Goal: Task Accomplishment & Management: Manage account settings

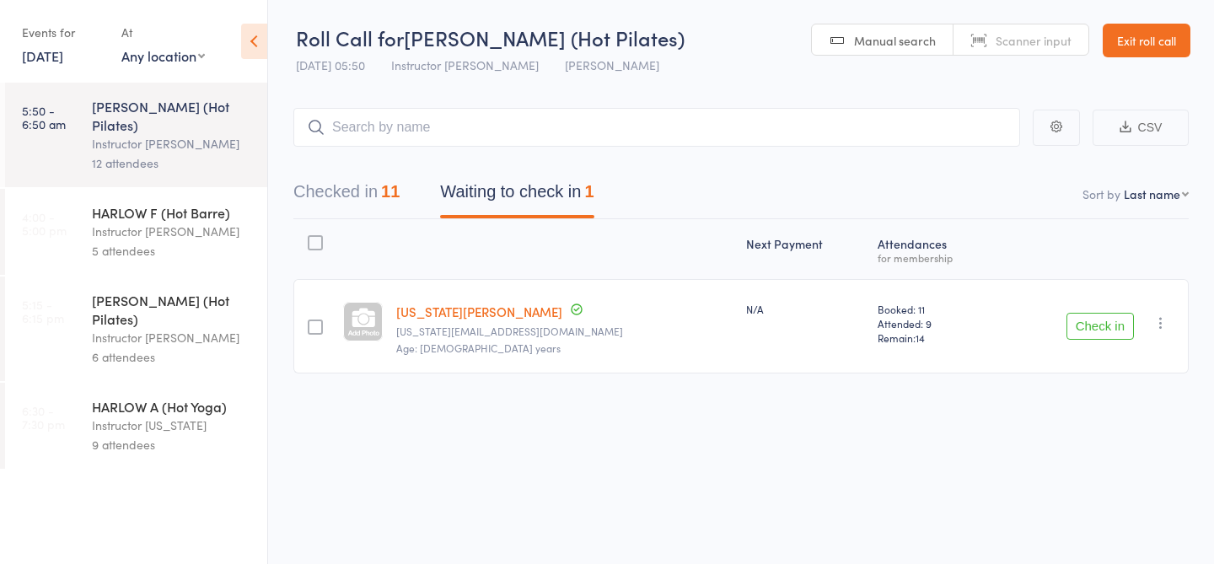
click at [354, 201] on button "Checked in 11" at bounding box center [346, 196] width 106 height 45
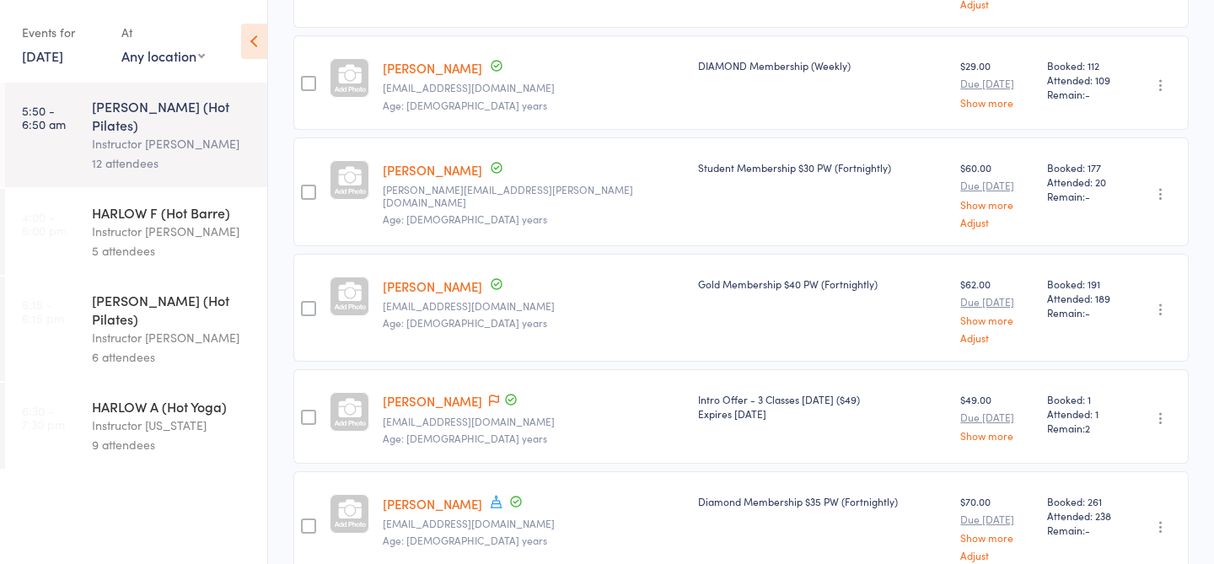
scroll to position [832, 0]
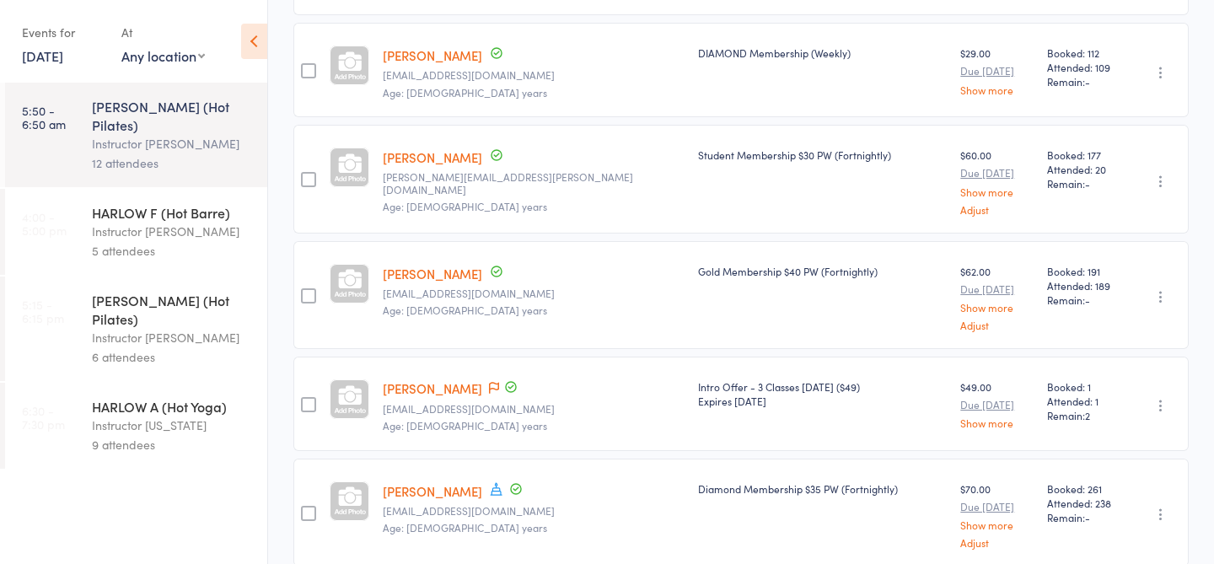
click at [467, 380] on link "[PERSON_NAME]" at bounding box center [432, 388] width 99 height 18
click at [442, 379] on link "[PERSON_NAME]" at bounding box center [432, 388] width 99 height 18
click at [437, 379] on link "[PERSON_NAME]" at bounding box center [432, 388] width 99 height 18
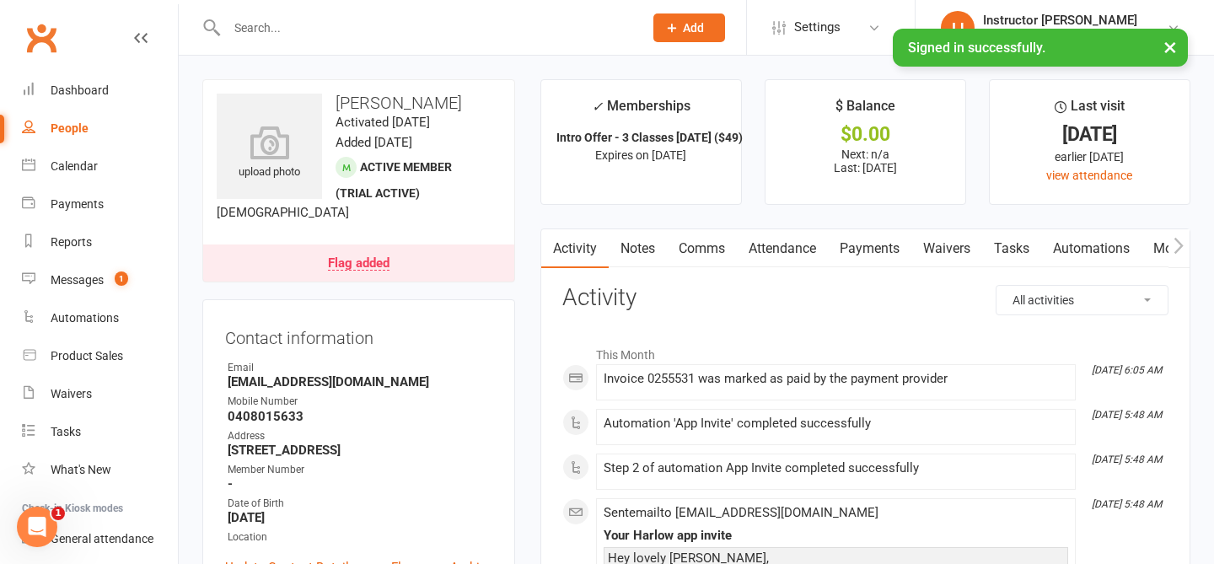
click at [1169, 47] on button "×" at bounding box center [1170, 47] width 30 height 36
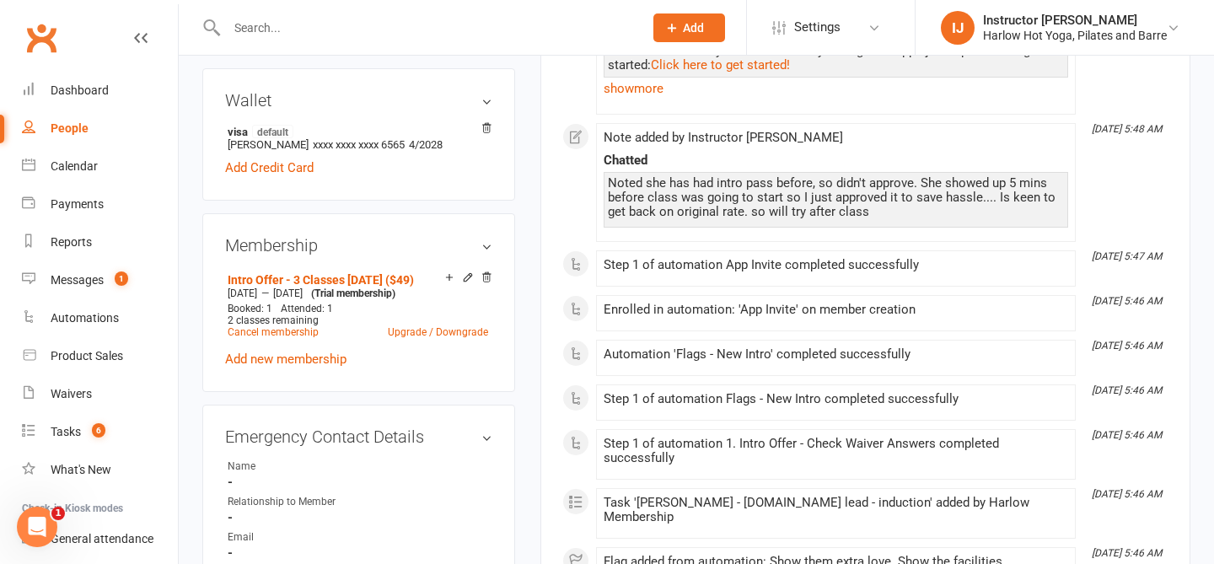
scroll to position [569, 0]
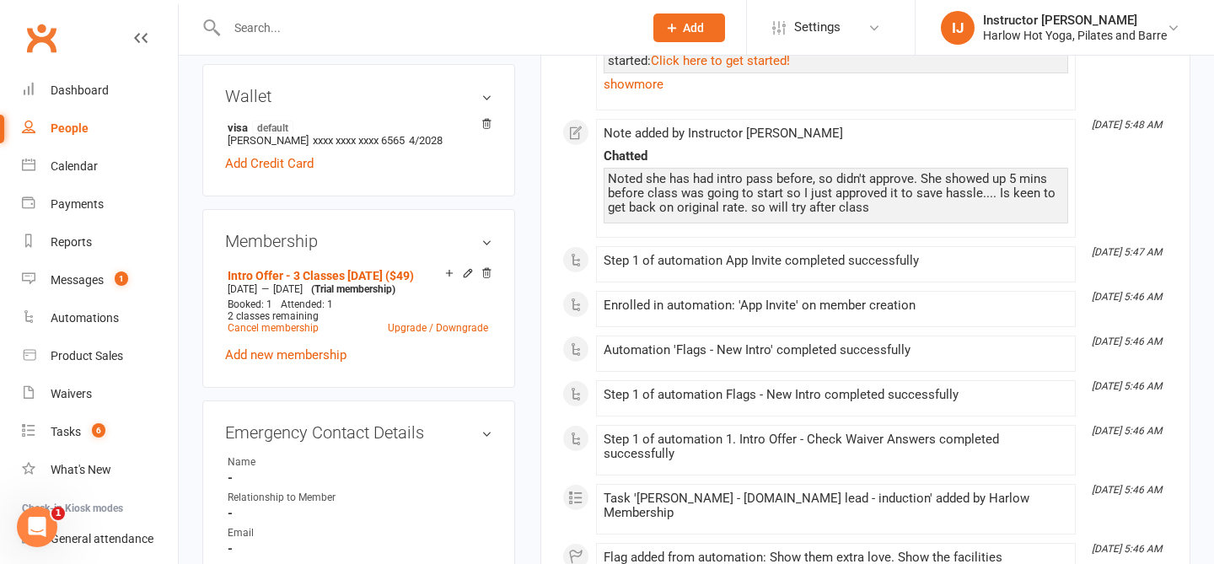
click at [481, 250] on h3 "Membership" at bounding box center [358, 241] width 267 height 19
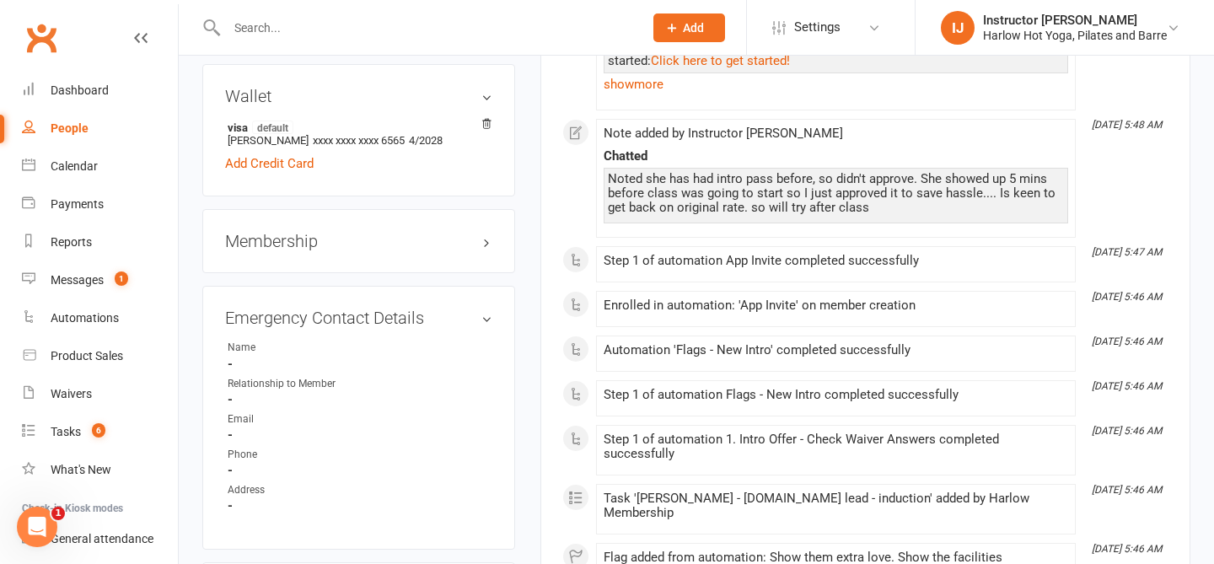
click at [482, 250] on h3 "Membership" at bounding box center [358, 241] width 267 height 19
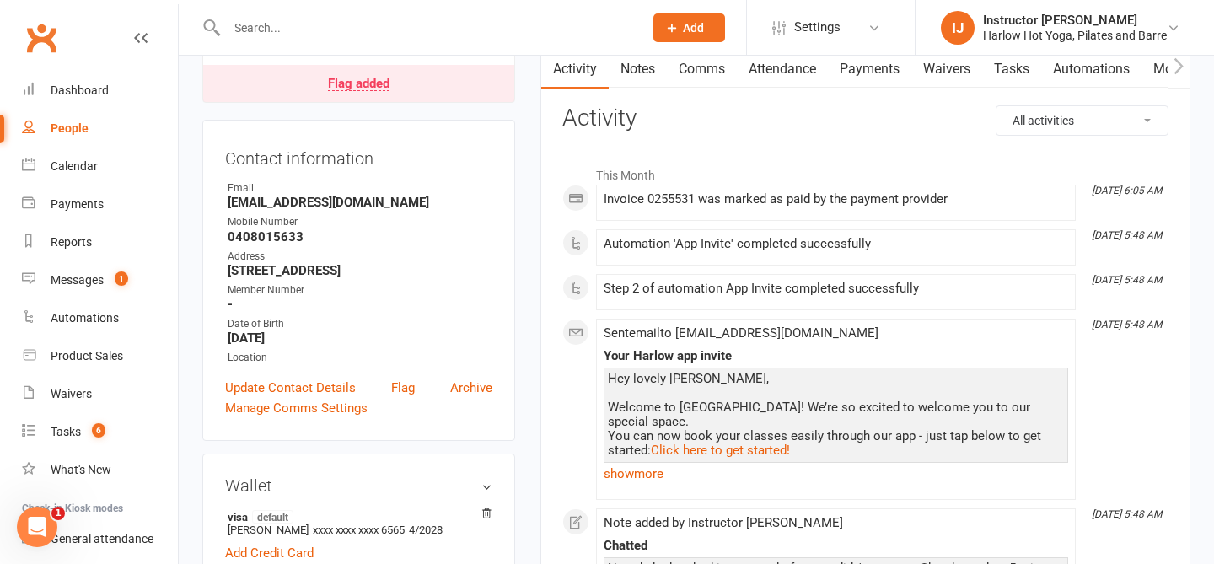
scroll to position [0, 0]
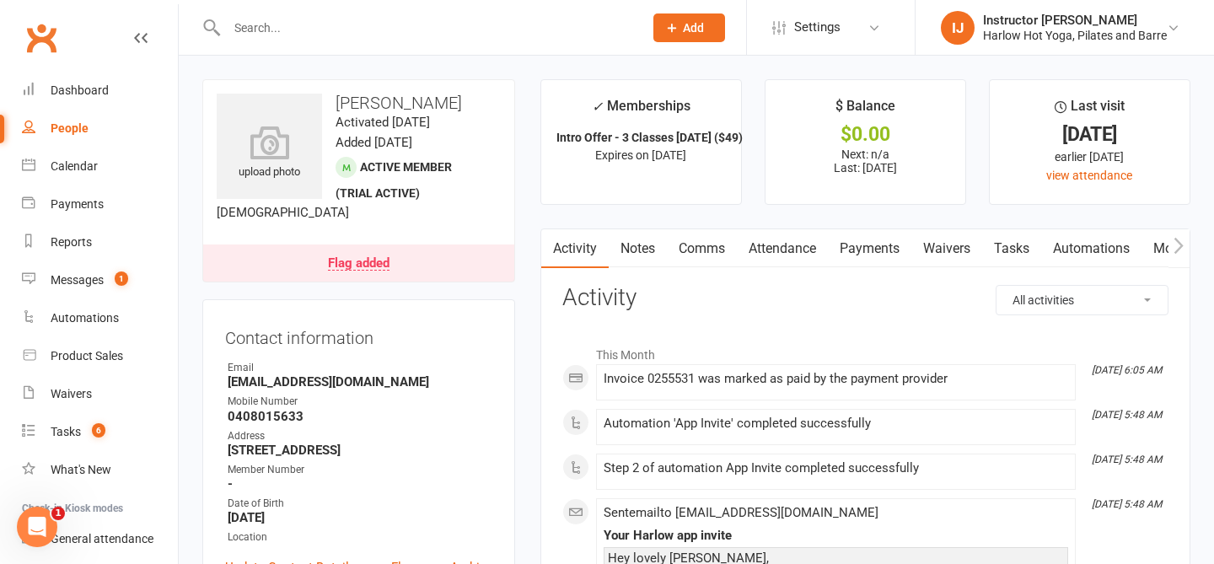
click at [339, 31] on input "text" at bounding box center [427, 28] width 410 height 24
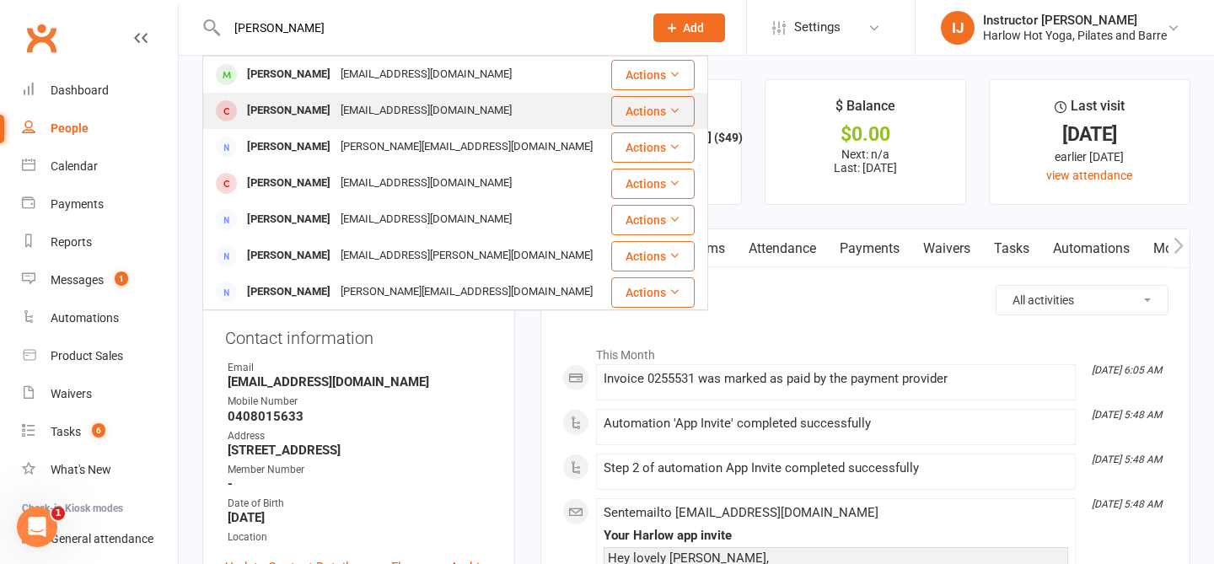
type input "janette spanink"
click at [660, 113] on button "Actions" at bounding box center [652, 111] width 83 height 30
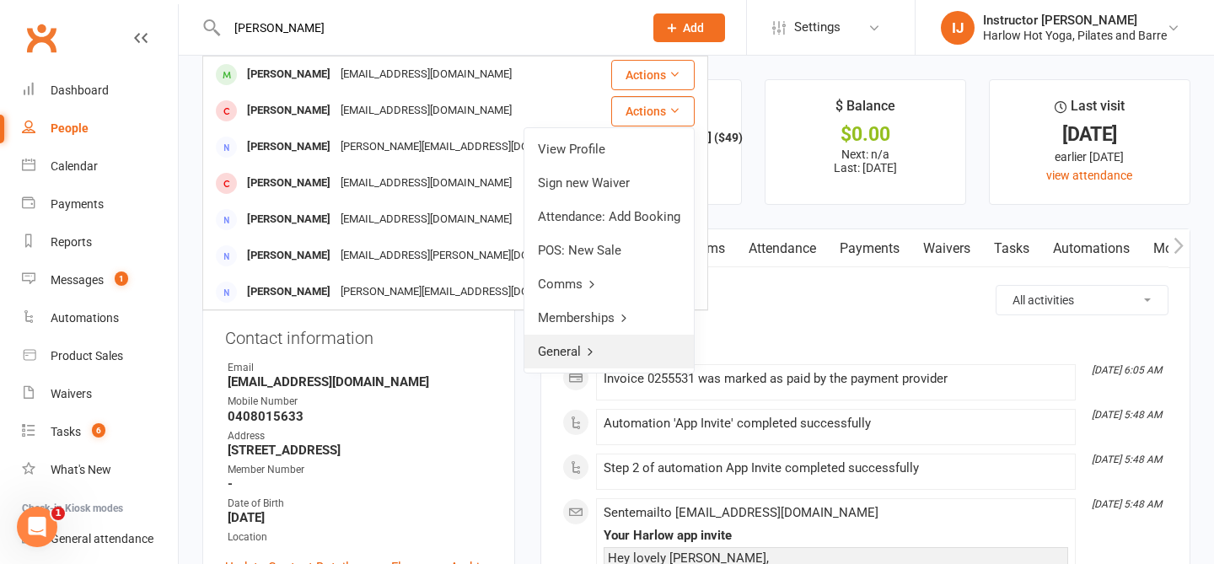
click at [598, 351] on link "General" at bounding box center [608, 352] width 169 height 34
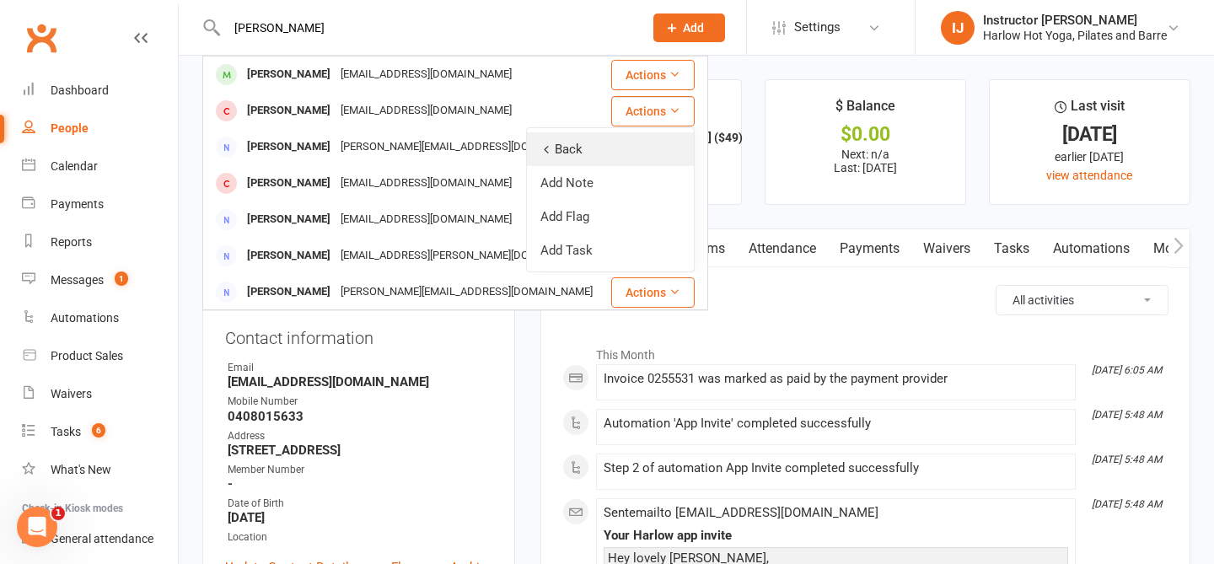
click at [568, 148] on link "Back" at bounding box center [610, 149] width 167 height 34
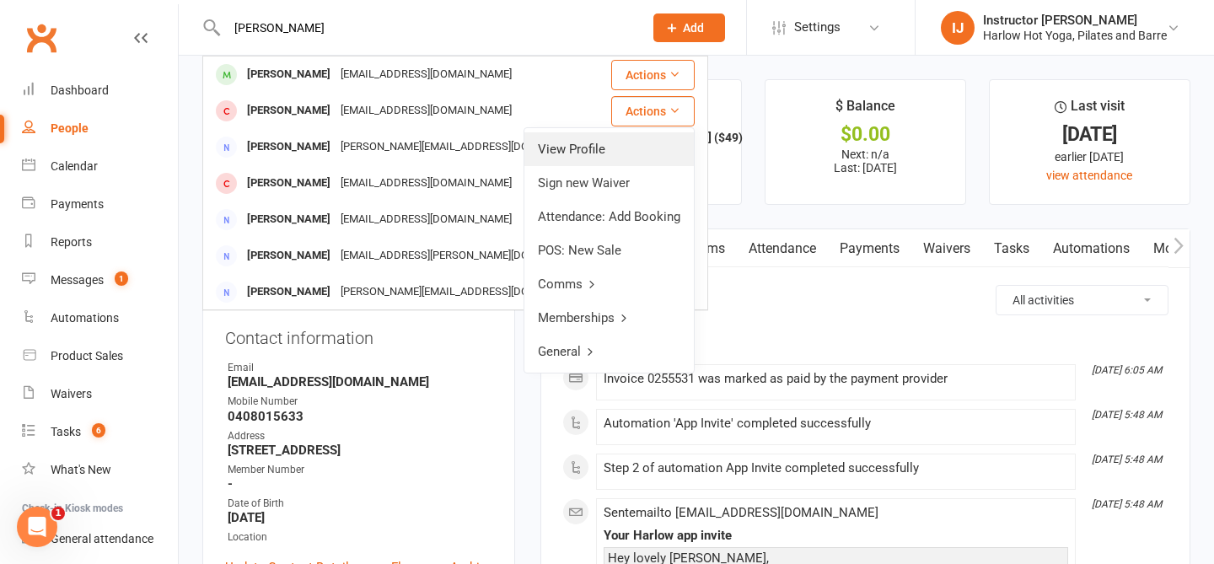
click at [613, 144] on link "View Profile" at bounding box center [608, 149] width 169 height 34
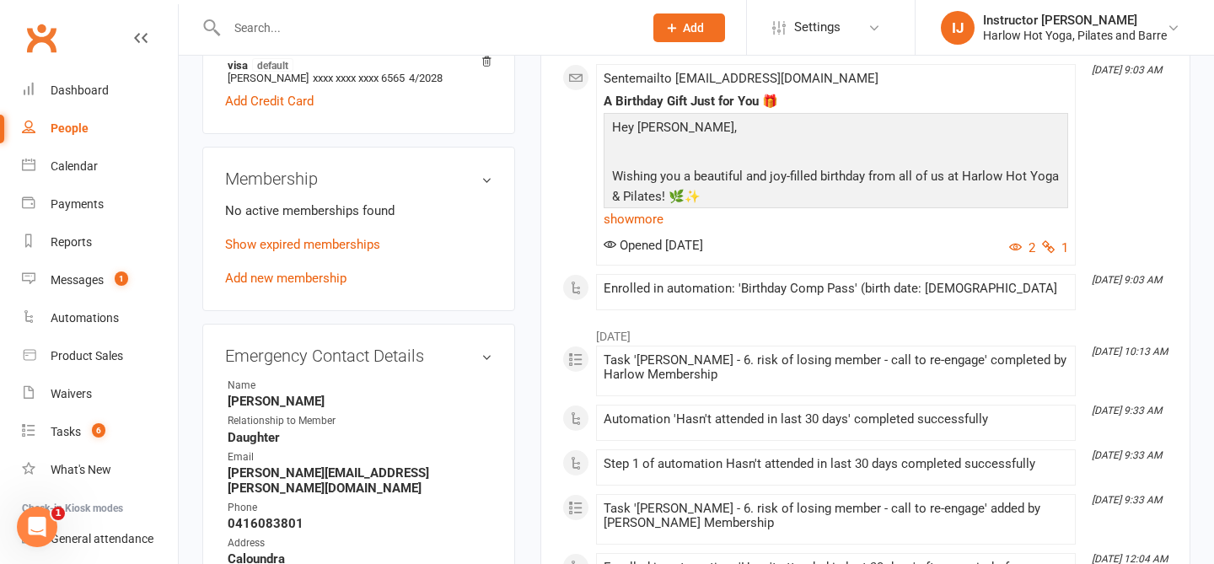
scroll to position [561, 0]
click at [470, 189] on h3 "Membership" at bounding box center [358, 179] width 267 height 19
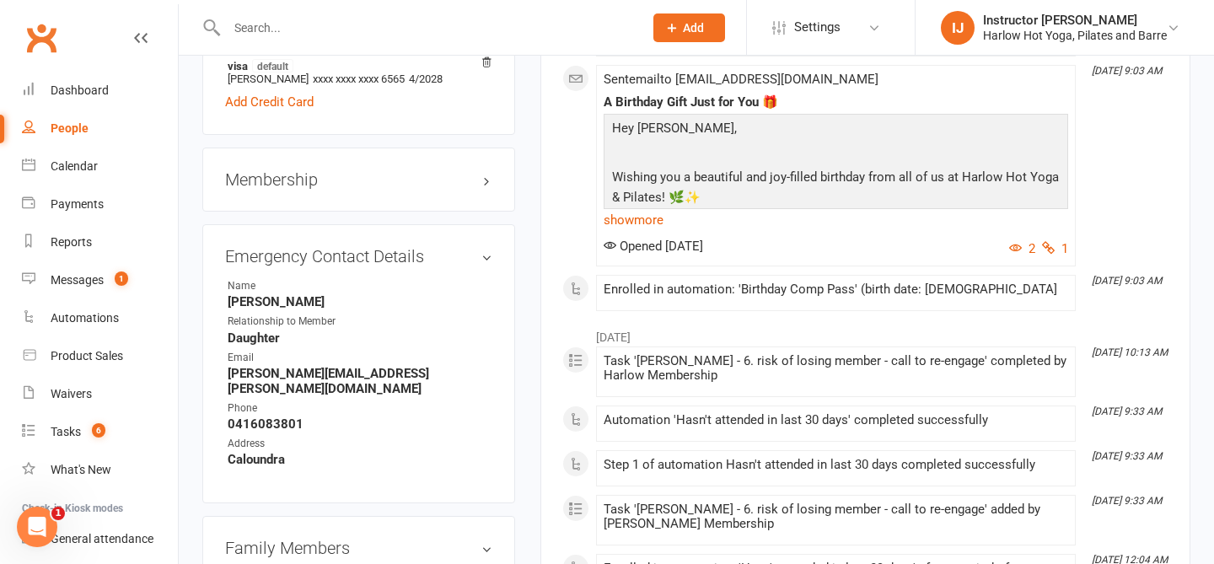
click at [444, 189] on h3 "Membership" at bounding box center [358, 179] width 267 height 19
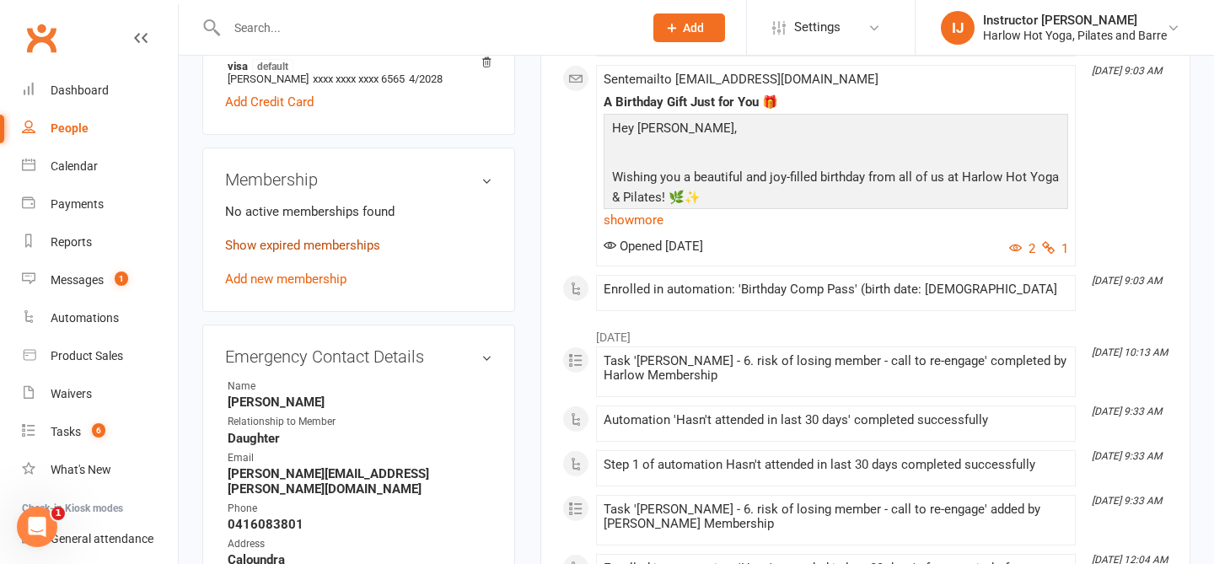
click at [316, 253] on link "Show expired memberships" at bounding box center [302, 245] width 155 height 15
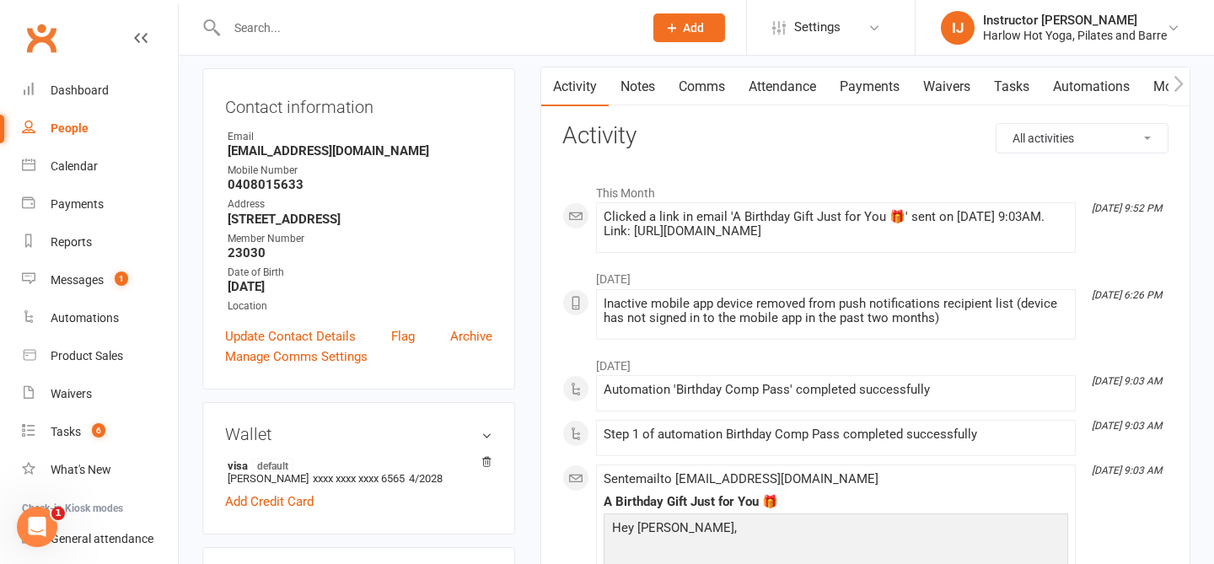
scroll to position [177, 0]
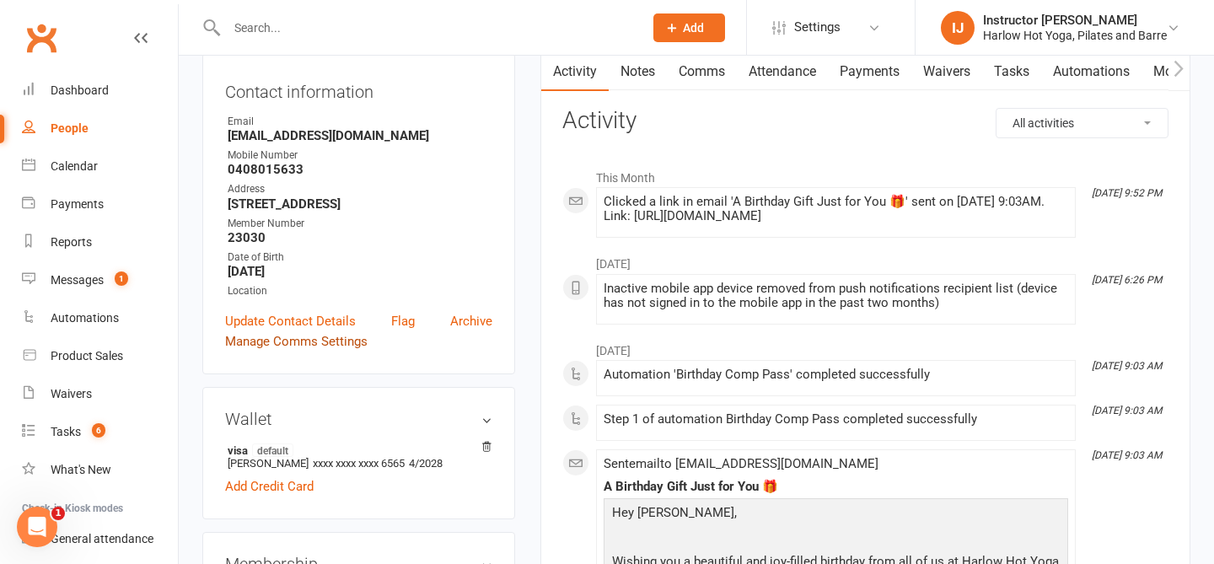
click at [309, 351] on link "Manage Comms Settings" at bounding box center [296, 341] width 142 height 20
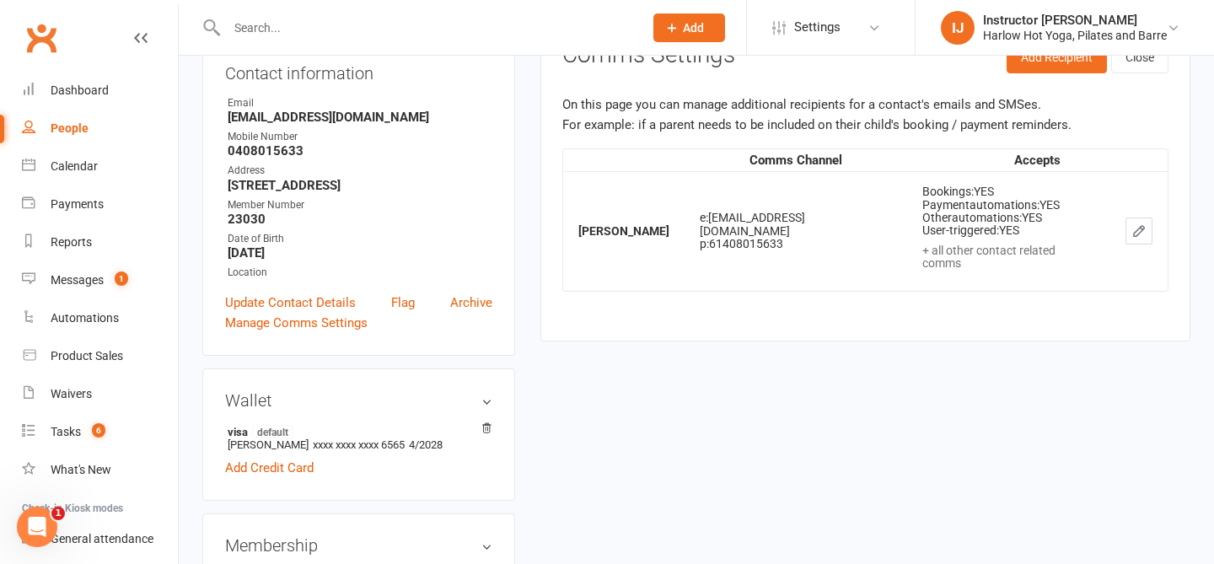
scroll to position [0, 0]
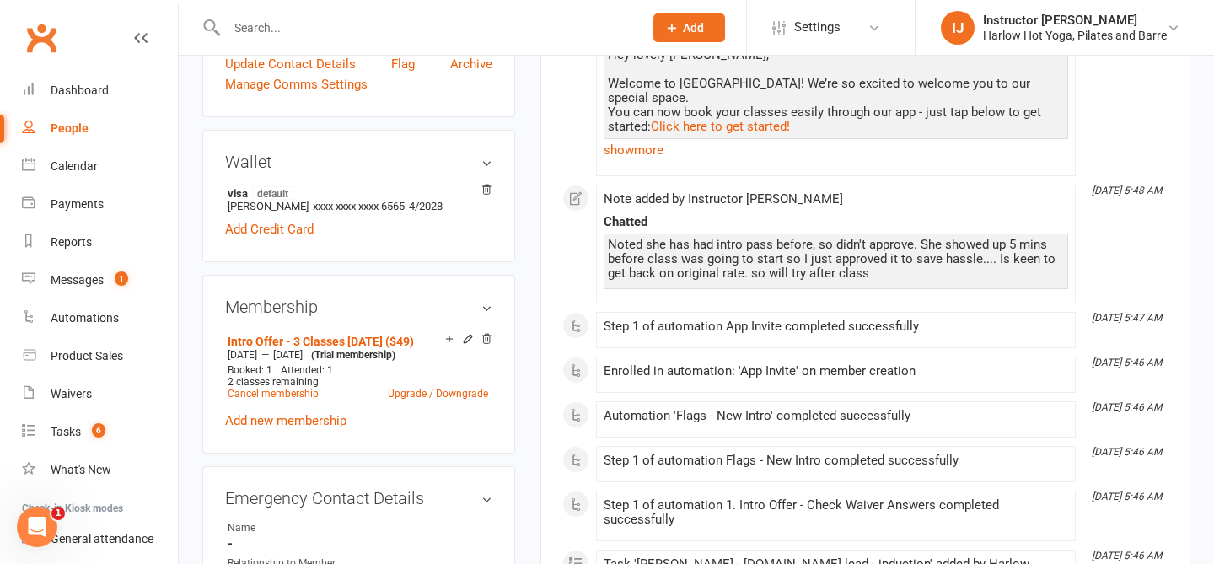
scroll to position [516, 0]
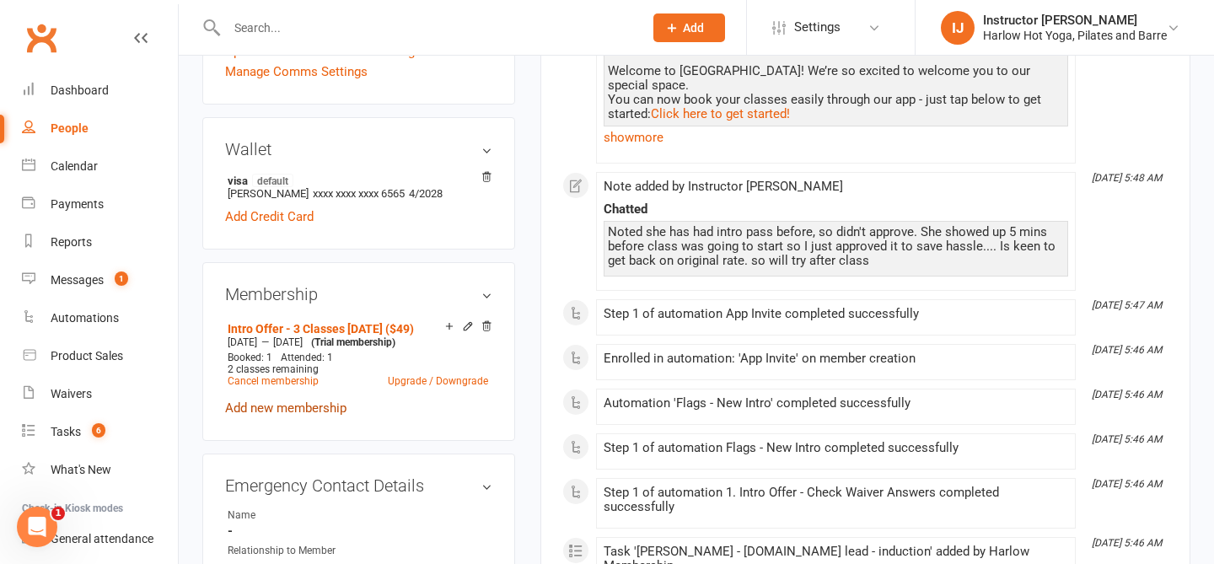
click at [324, 415] on link "Add new membership" at bounding box center [285, 407] width 121 height 15
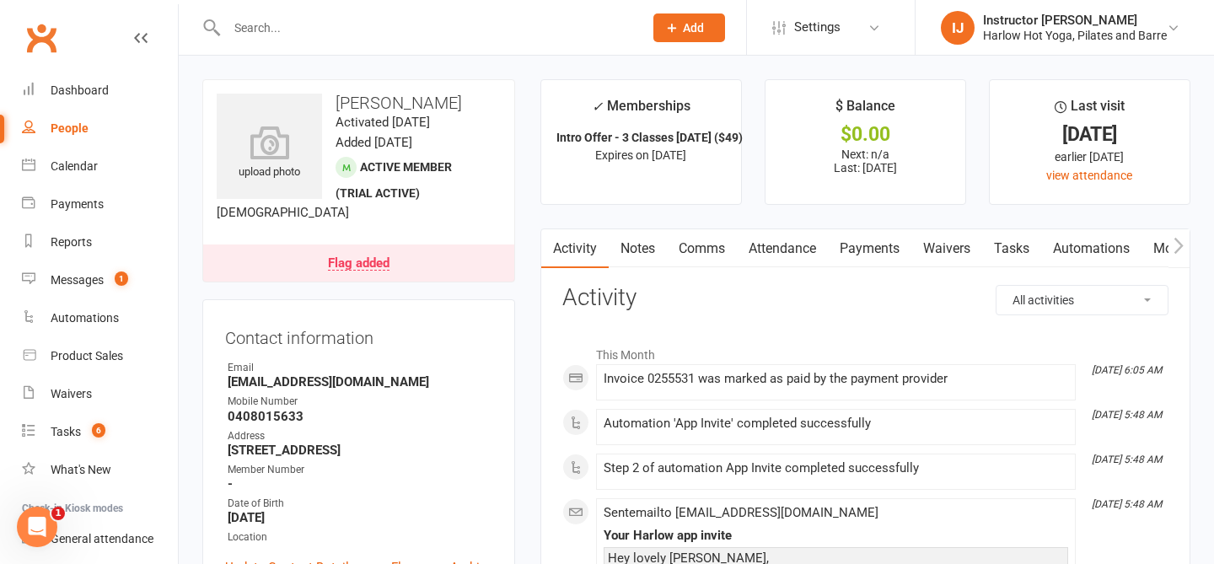
click at [720, 249] on link "Comms" at bounding box center [702, 248] width 70 height 39
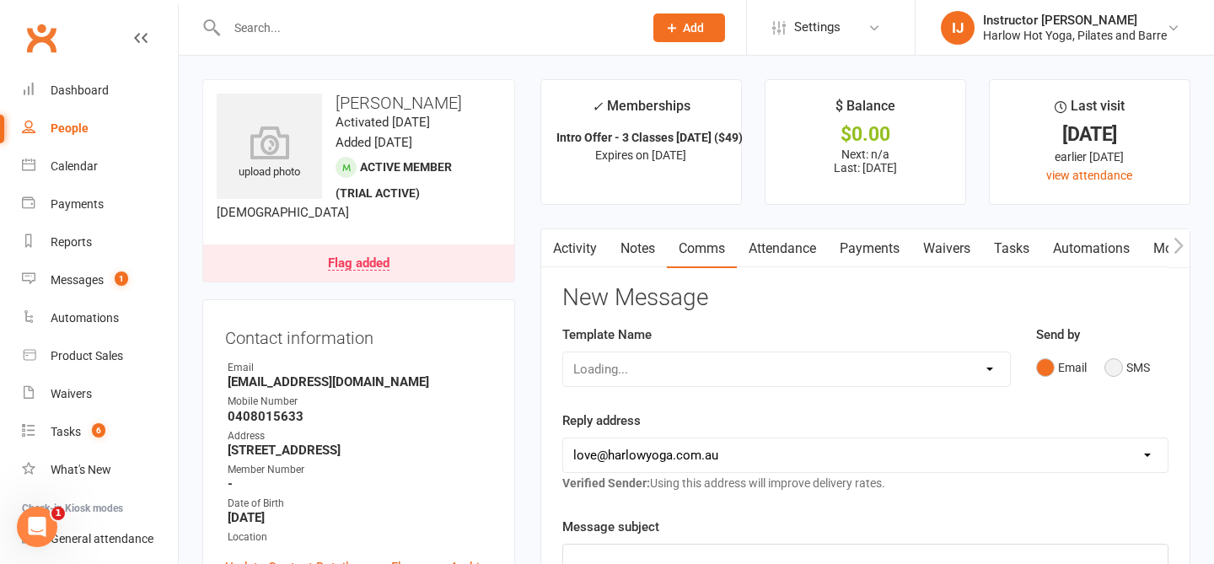
click at [1117, 367] on button "SMS" at bounding box center [1127, 367] width 46 height 32
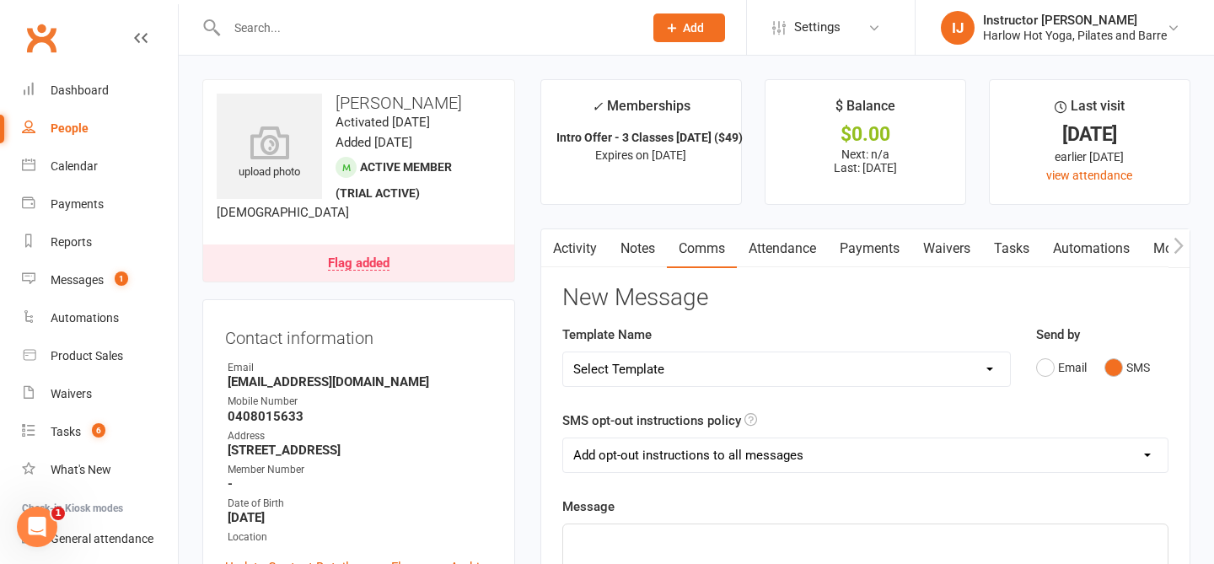
click at [755, 534] on p "﻿" at bounding box center [865, 539] width 584 height 20
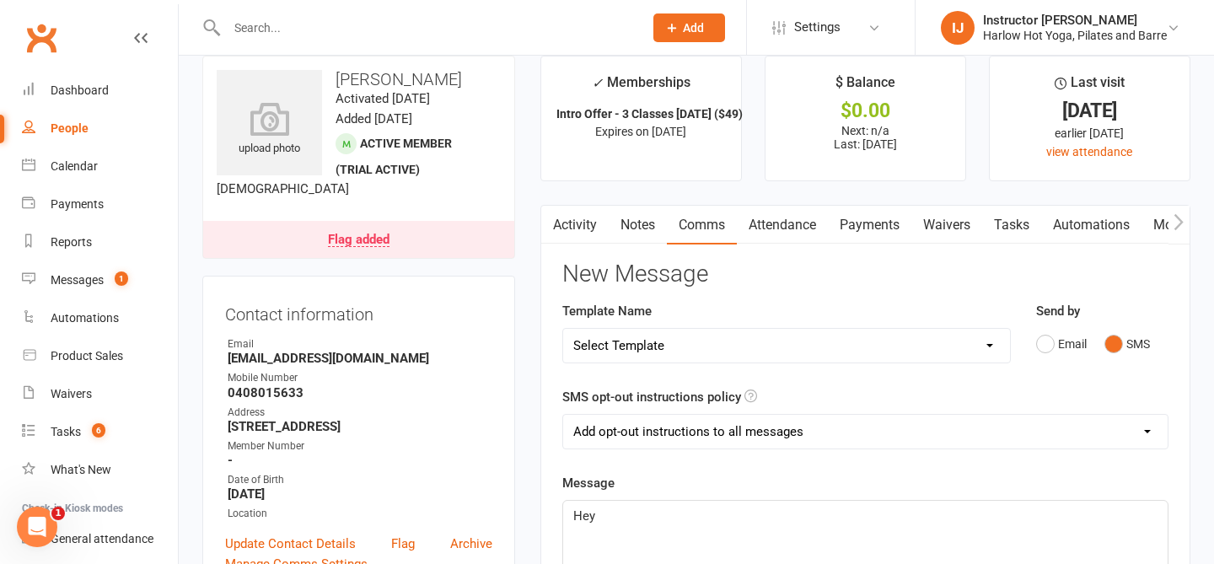
scroll to position [13, 0]
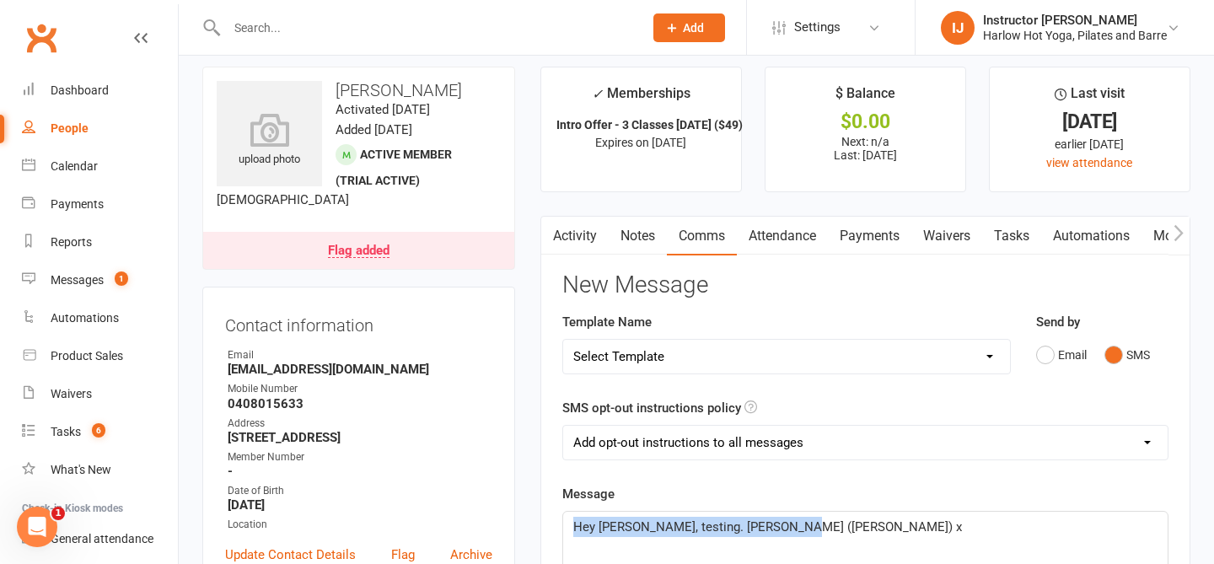
drag, startPoint x: 803, startPoint y: 521, endPoint x: 545, endPoint y: 518, distance: 257.9
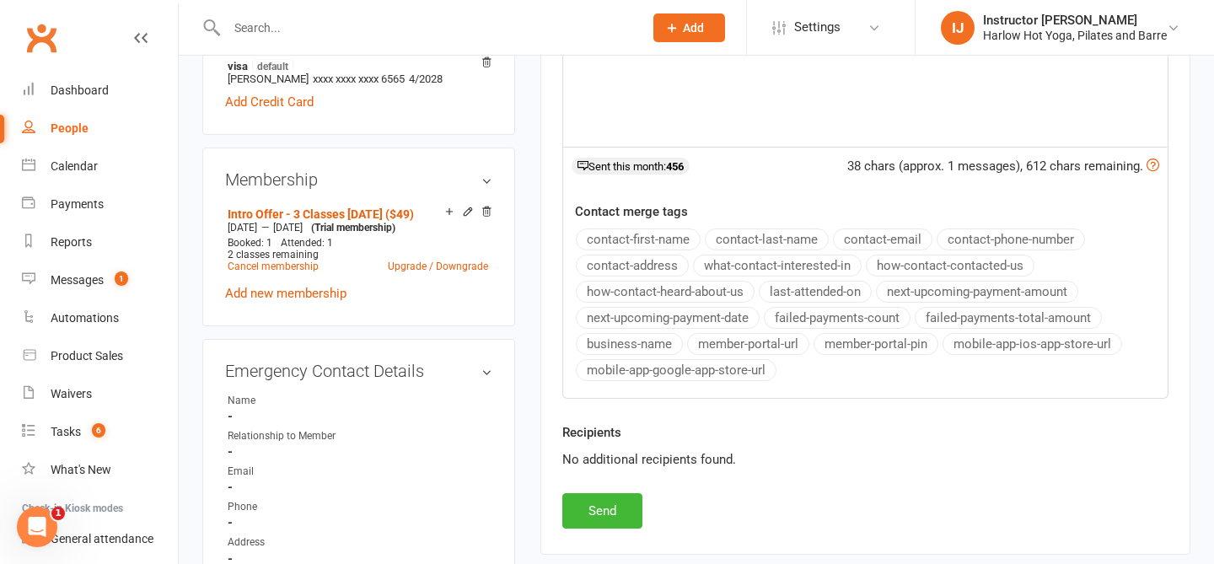
scroll to position [651, 0]
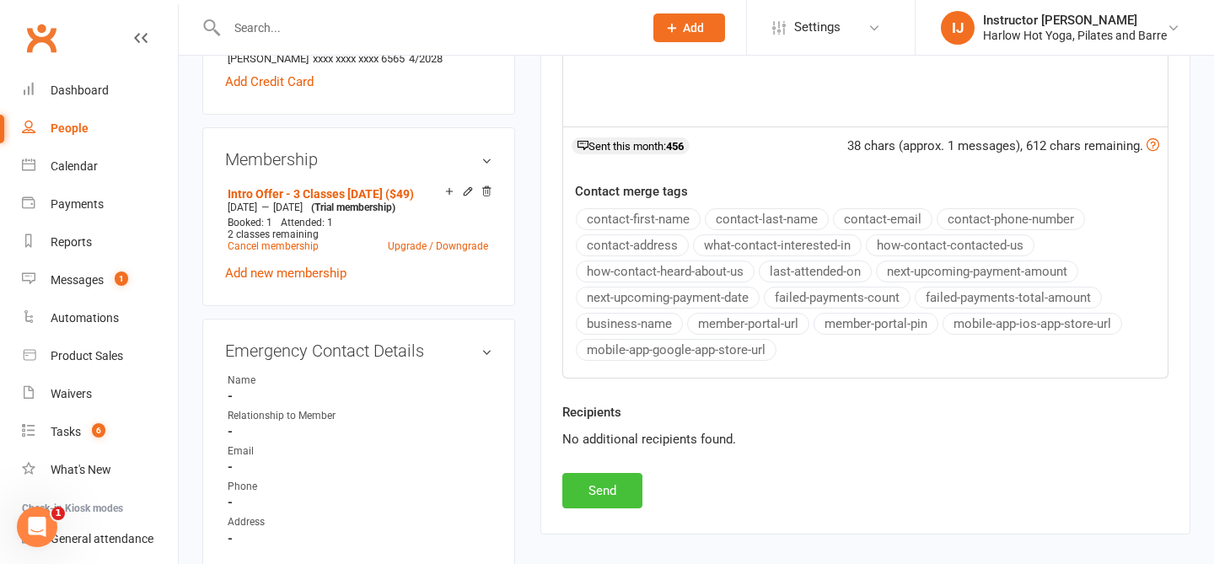
click at [619, 481] on button "Send" at bounding box center [602, 490] width 80 height 35
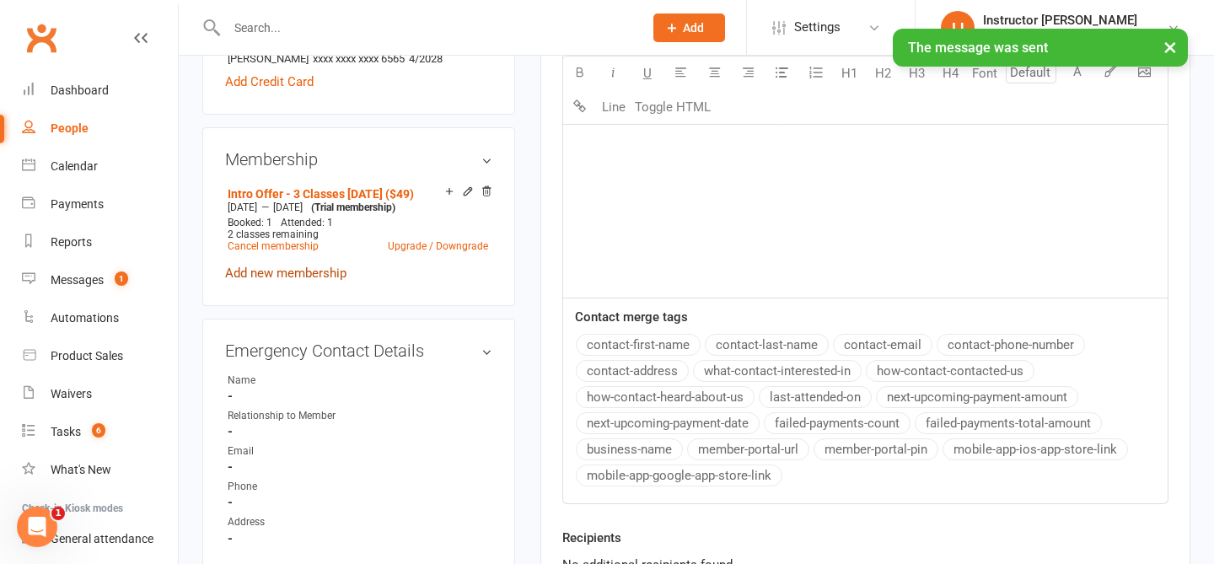
click at [310, 281] on link "Add new membership" at bounding box center [285, 272] width 121 height 15
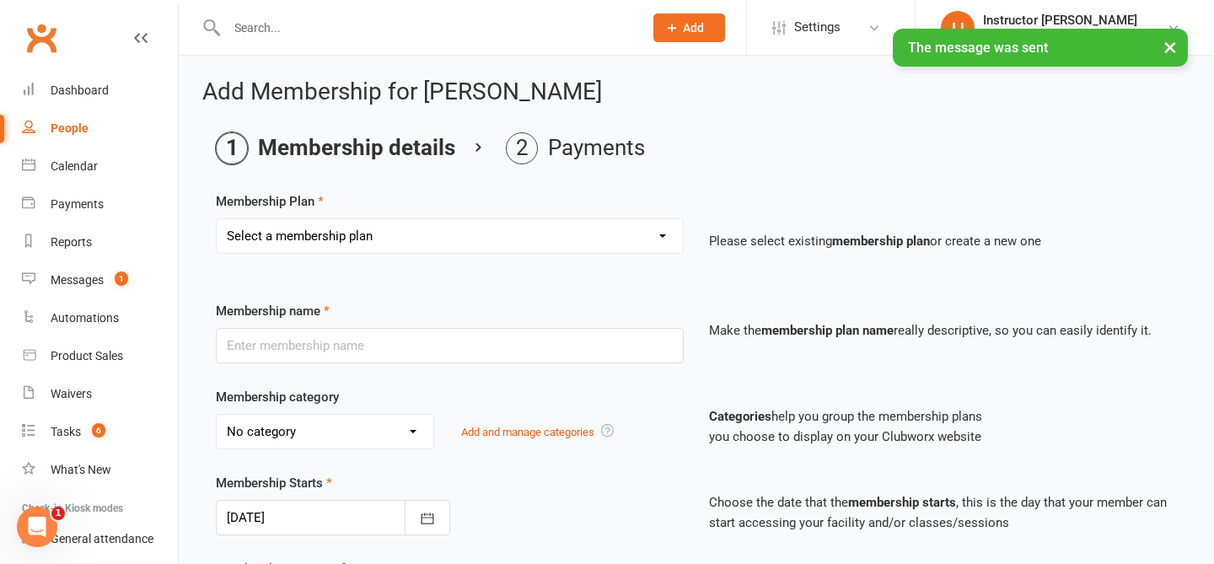
click at [549, 233] on select "Select a membership plan Create new Membership Plan Shared Class Pass Harlow Gi…" at bounding box center [450, 236] width 466 height 34
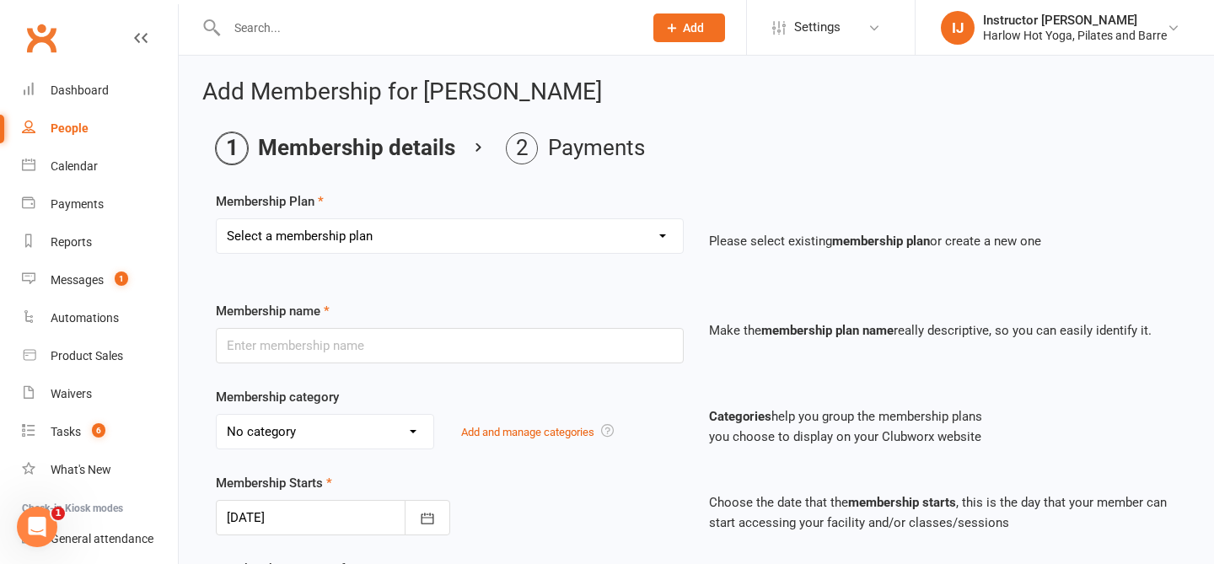
select select "22"
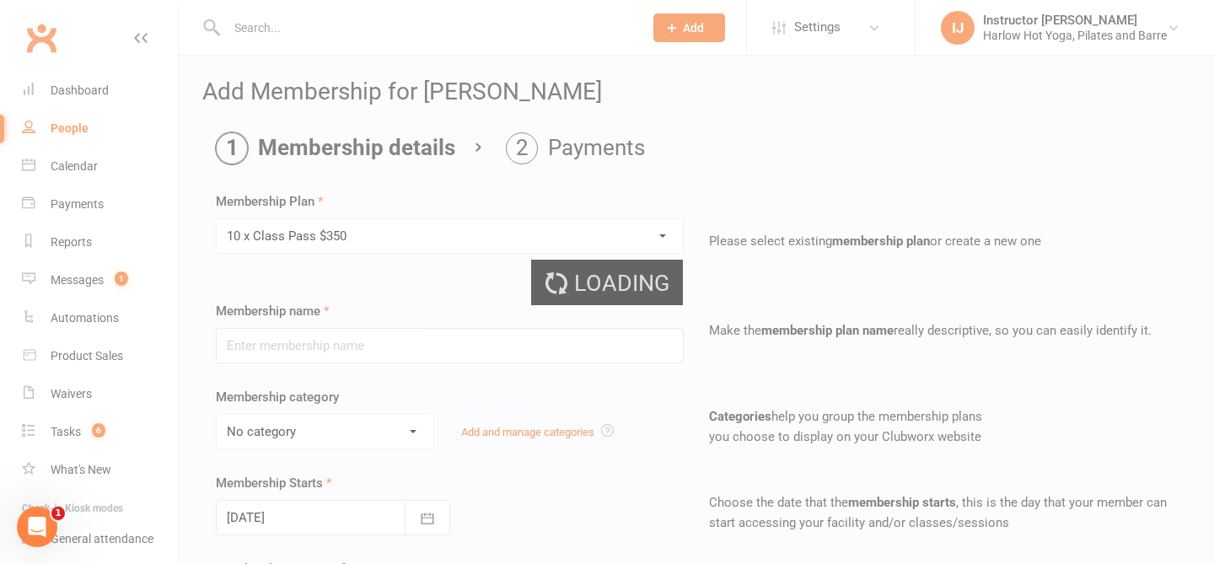
type input "10 x Class Pass $350"
select select "3"
type input "6"
select select "2"
type input "10"
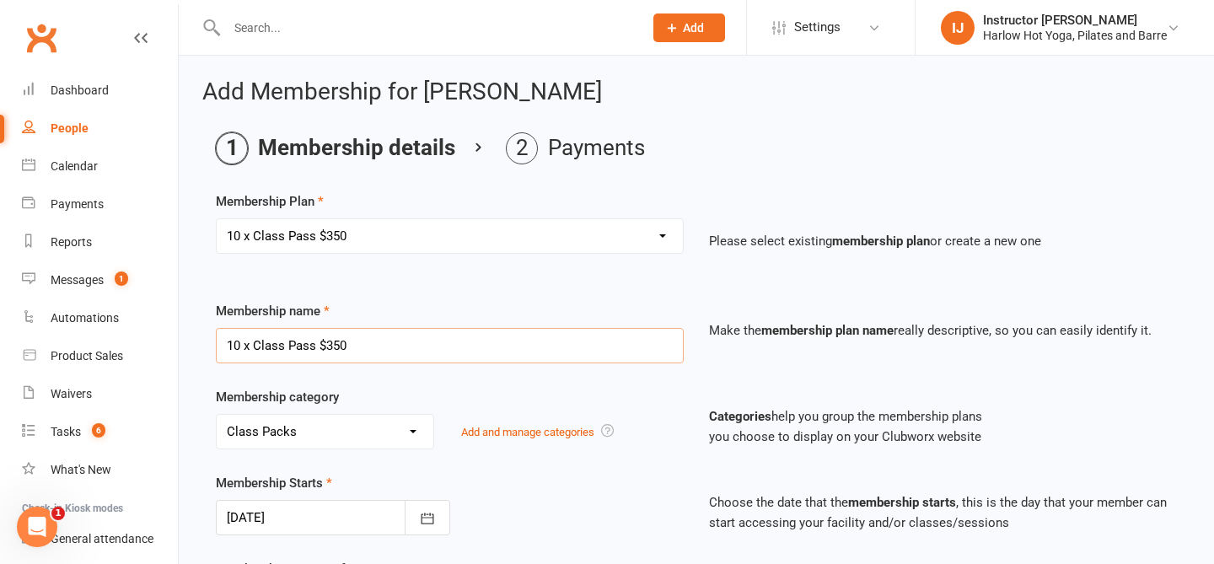
click at [372, 347] on input "10 x Class Pass $350" at bounding box center [450, 345] width 468 height 35
type input "10 x Class Pass $300"
click at [283, 510] on div at bounding box center [333, 517] width 234 height 35
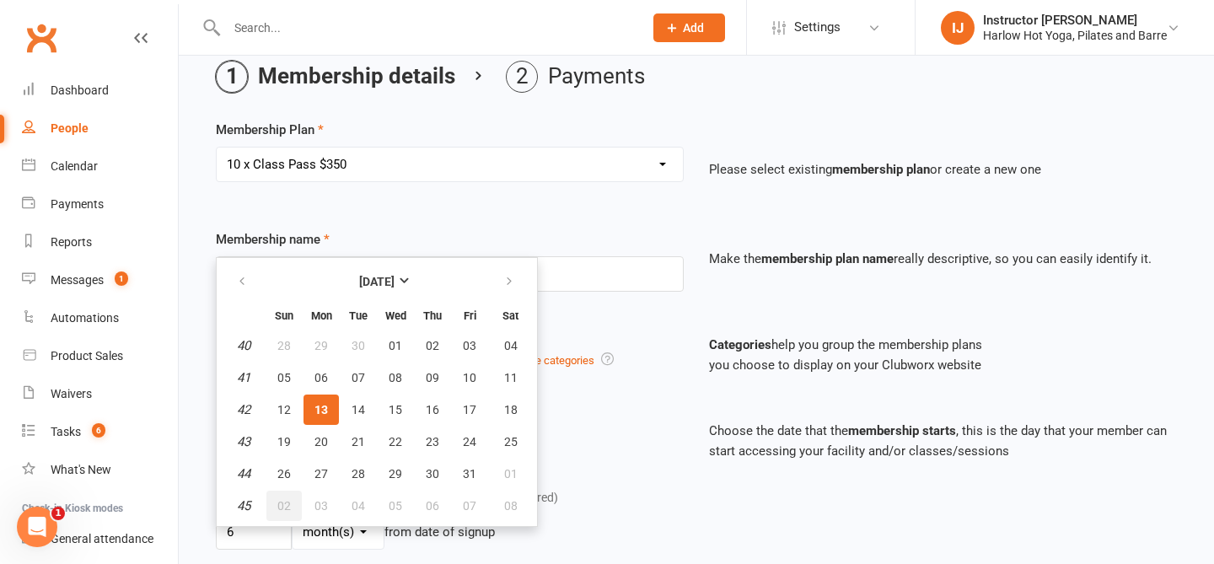
scroll to position [73, 0]
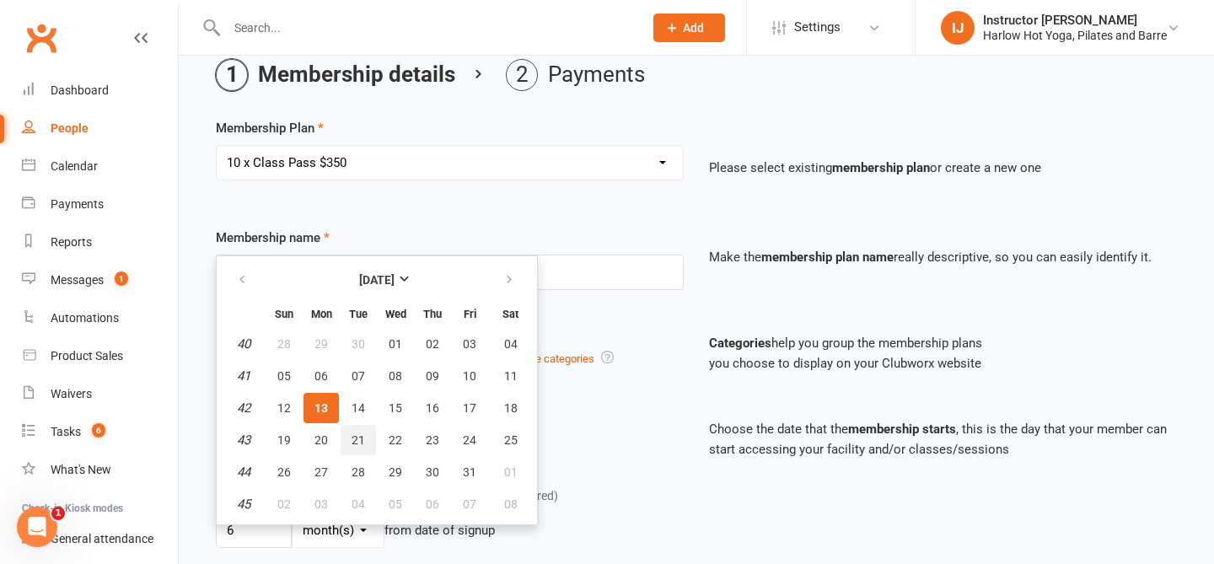
click at [347, 440] on button "21" at bounding box center [357, 440] width 35 height 30
type input "[DATE]"
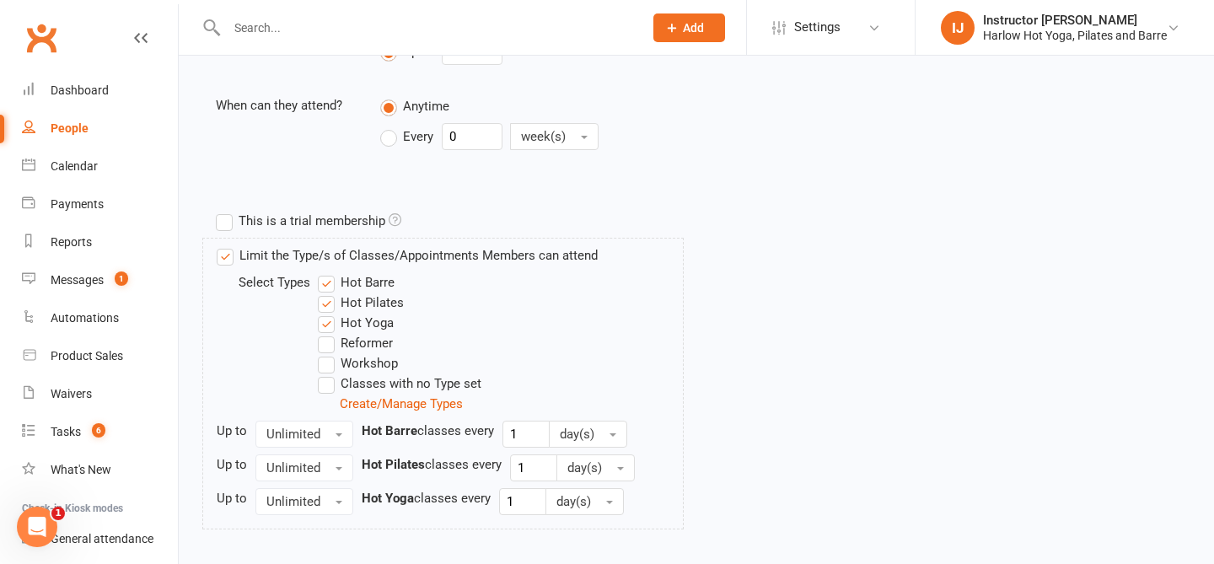
scroll to position [758, 0]
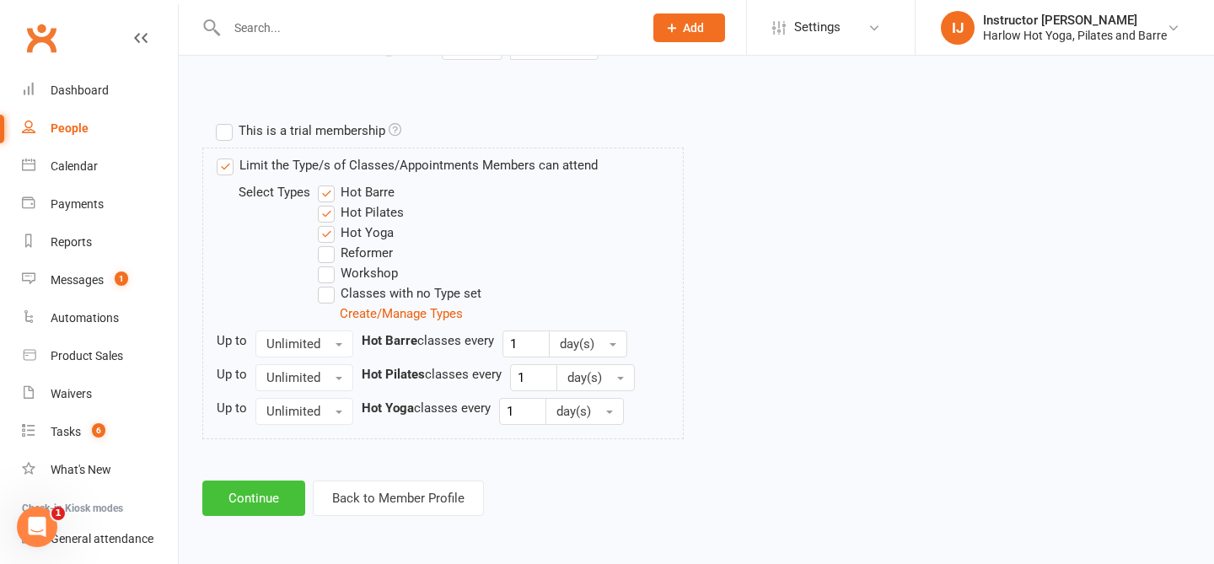
click at [261, 490] on button "Continue" at bounding box center [253, 497] width 103 height 35
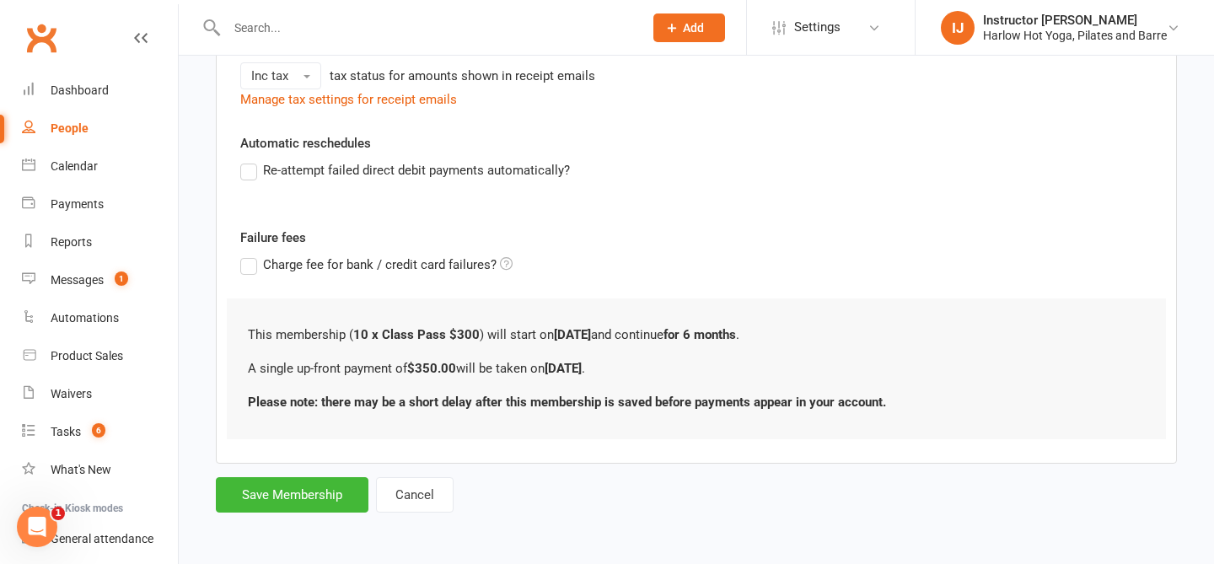
scroll to position [0, 0]
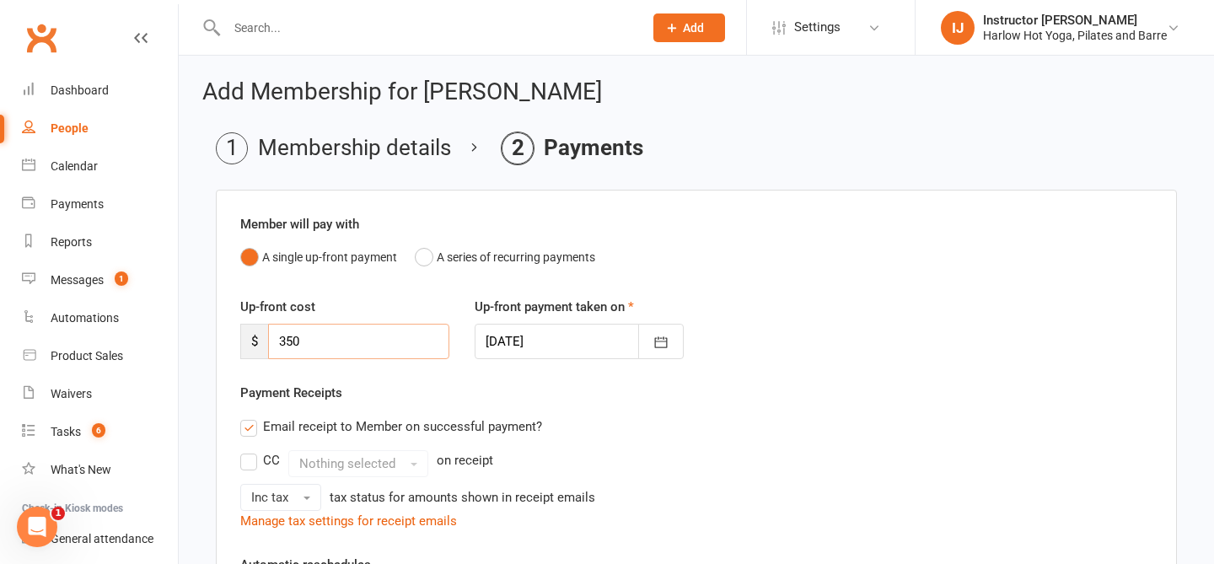
click at [396, 350] on input "350" at bounding box center [358, 341] width 181 height 35
type input "300"
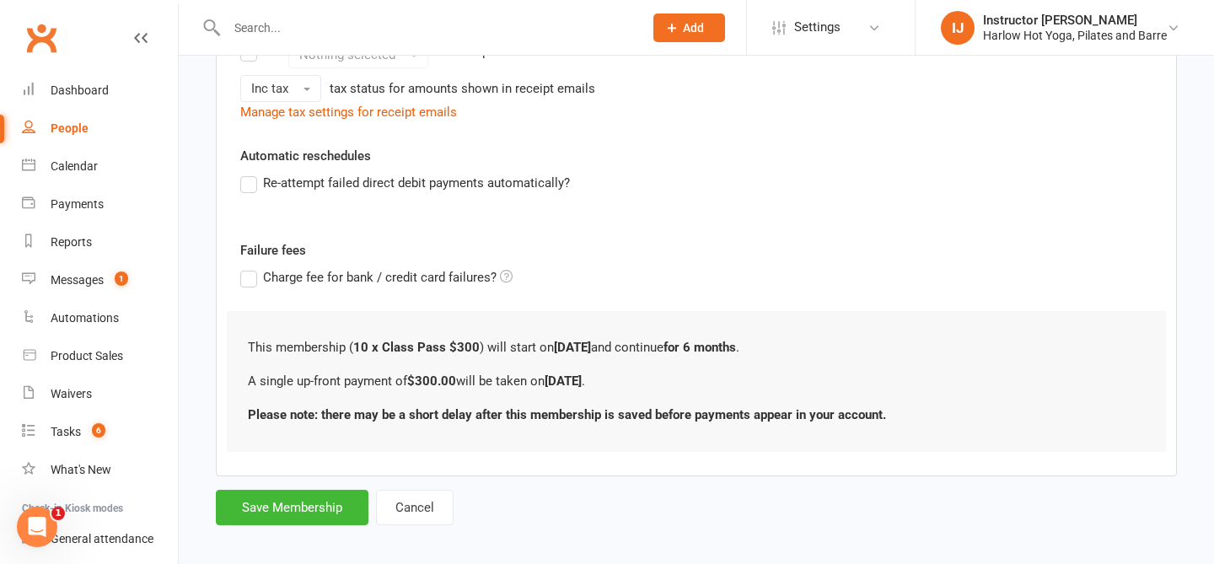
scroll to position [421, 0]
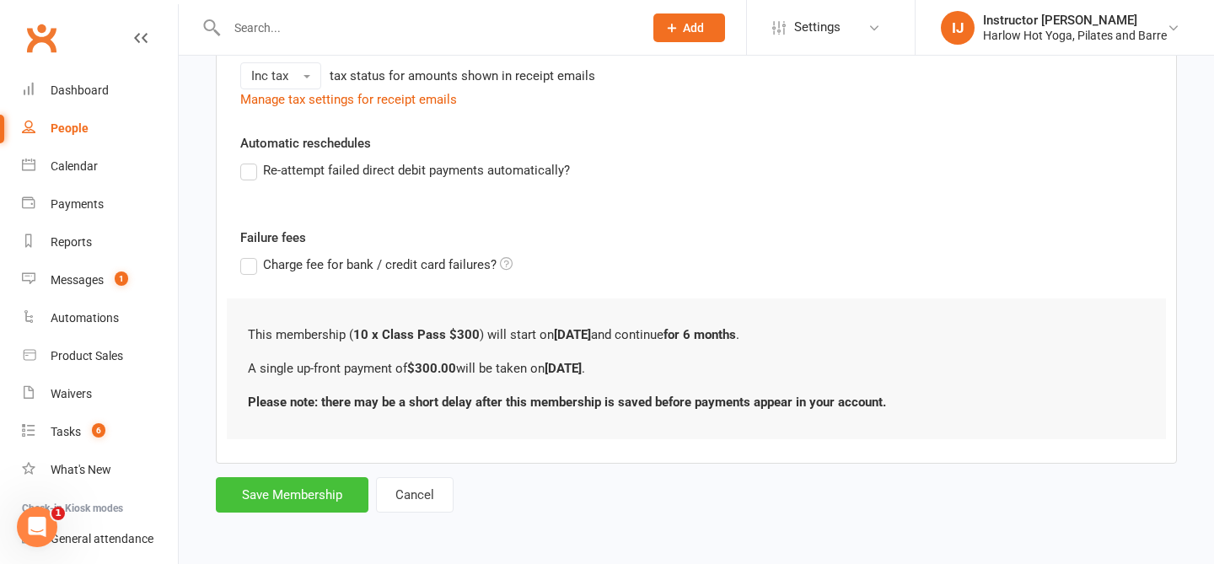
click at [320, 504] on button "Save Membership" at bounding box center [292, 494] width 153 height 35
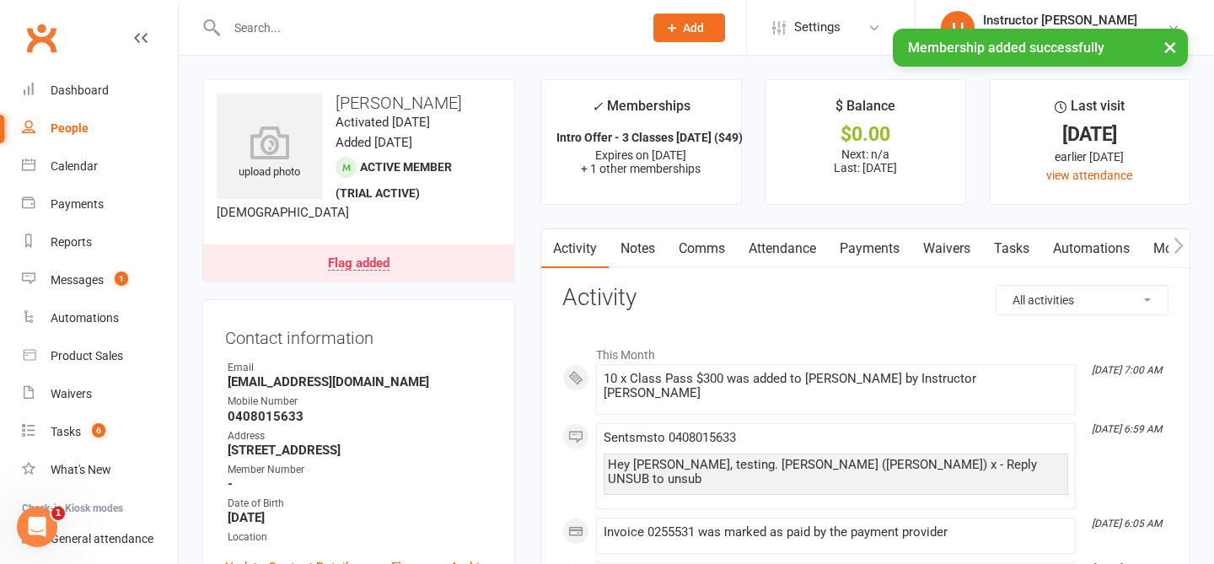
click at [635, 258] on link "Notes" at bounding box center [637, 248] width 58 height 39
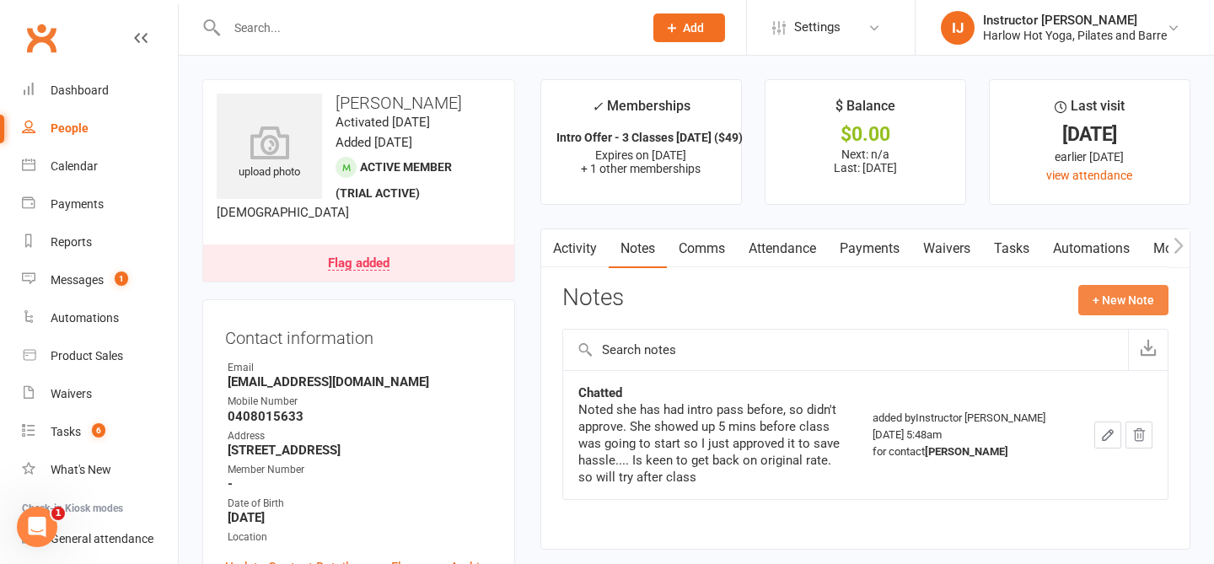
click at [1122, 295] on button "+ New Note" at bounding box center [1123, 300] width 90 height 30
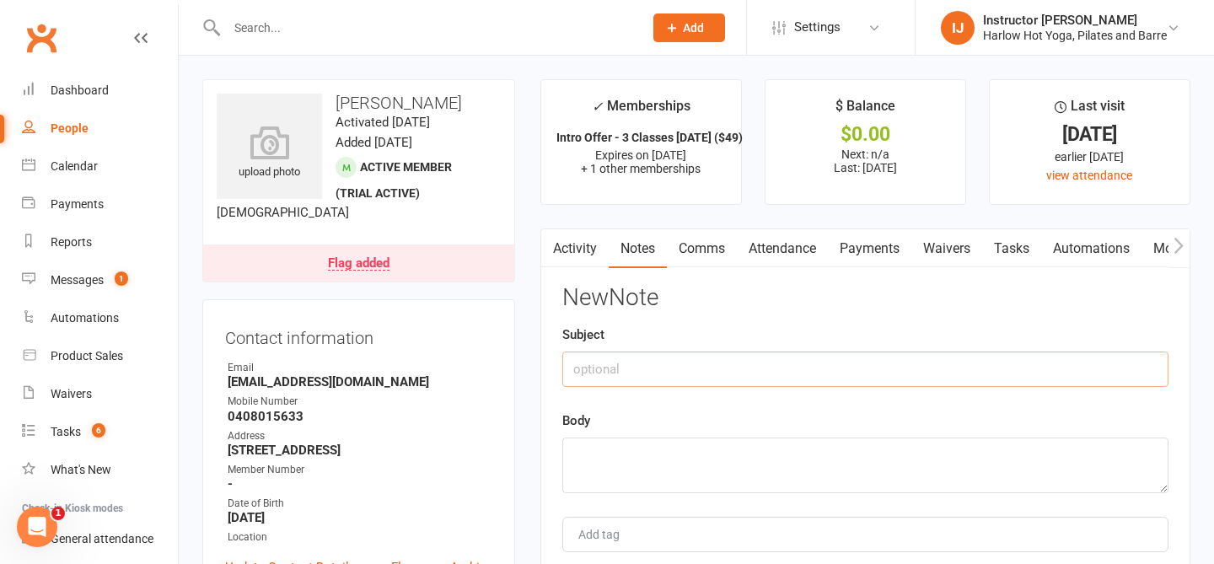
click at [817, 375] on input "text" at bounding box center [865, 368] width 606 height 35
type input "10 class pack - $50 off"
click at [790, 453] on textarea at bounding box center [865, 465] width 606 height 56
type textarea "i"
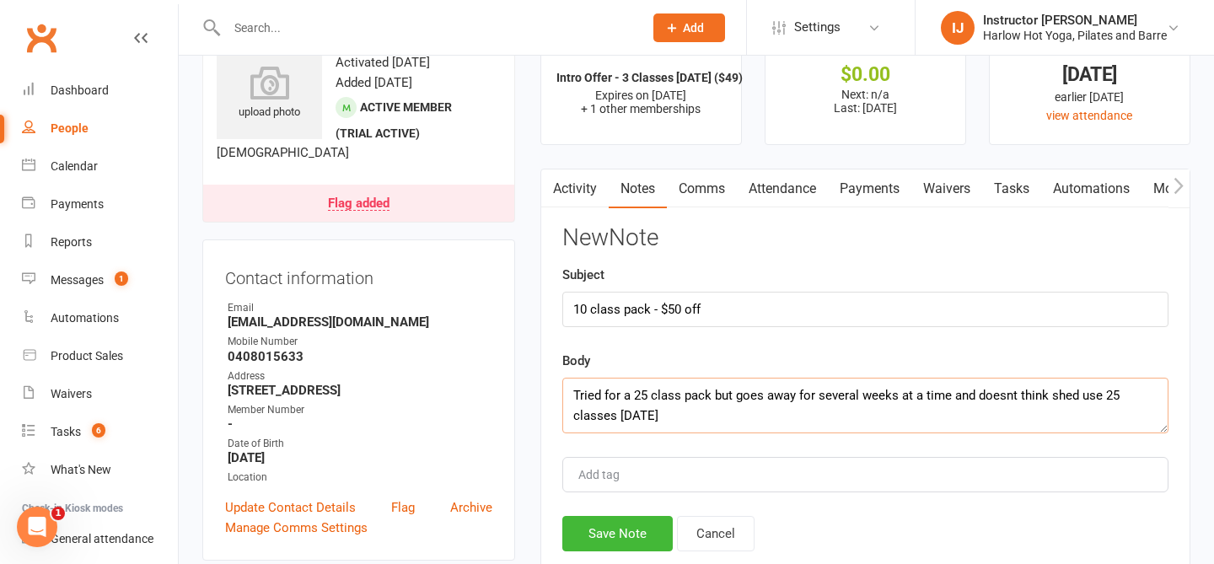
scroll to position [88, 0]
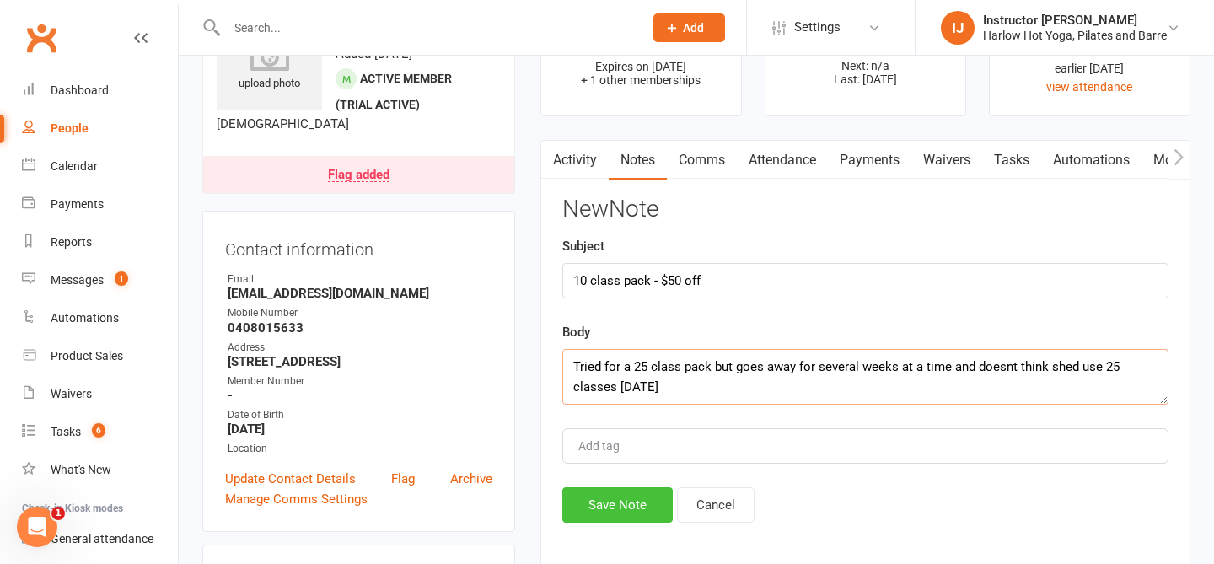
type textarea "Tried for a 25 class pack but goes away for several weeks at a time and doesnt …"
click at [617, 513] on button "Save Note" at bounding box center [617, 504] width 110 height 35
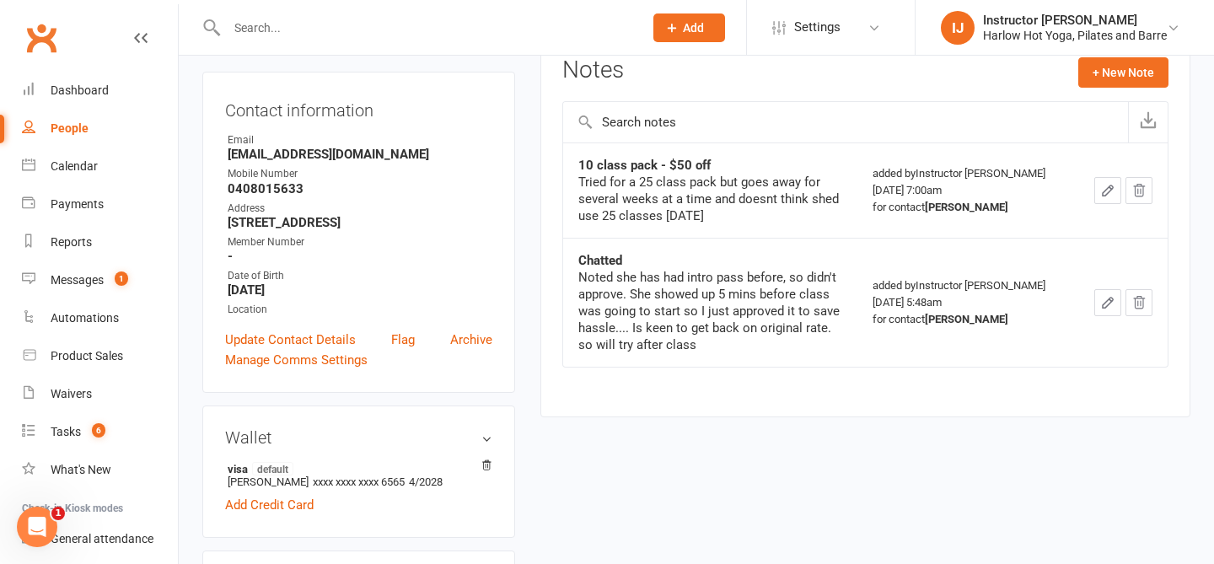
scroll to position [222, 0]
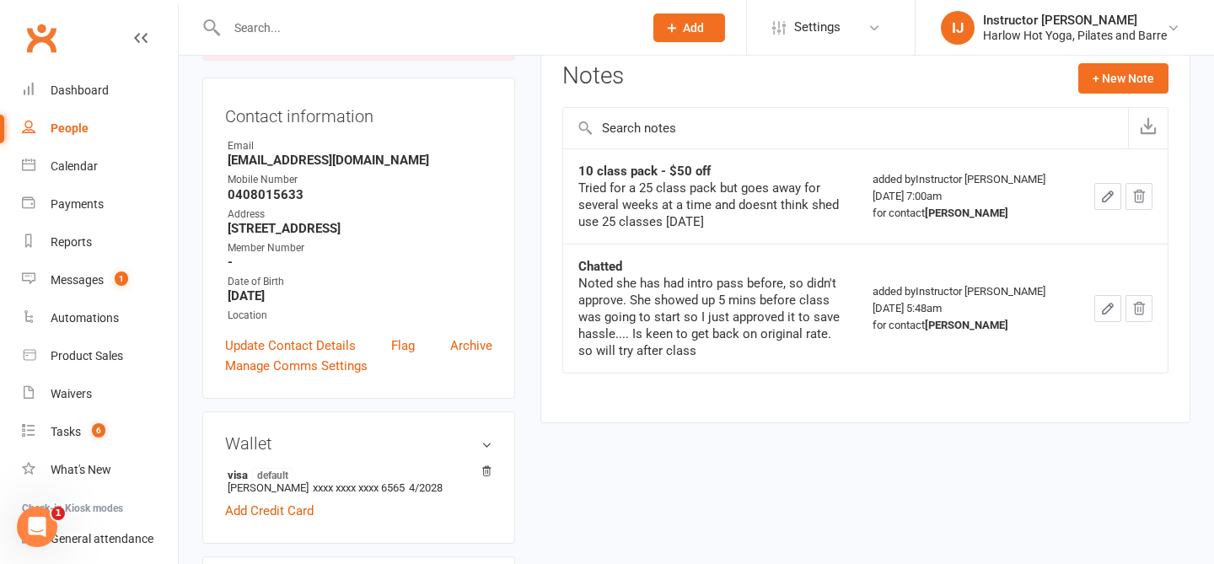
click at [1099, 207] on button "button" at bounding box center [1107, 196] width 27 height 27
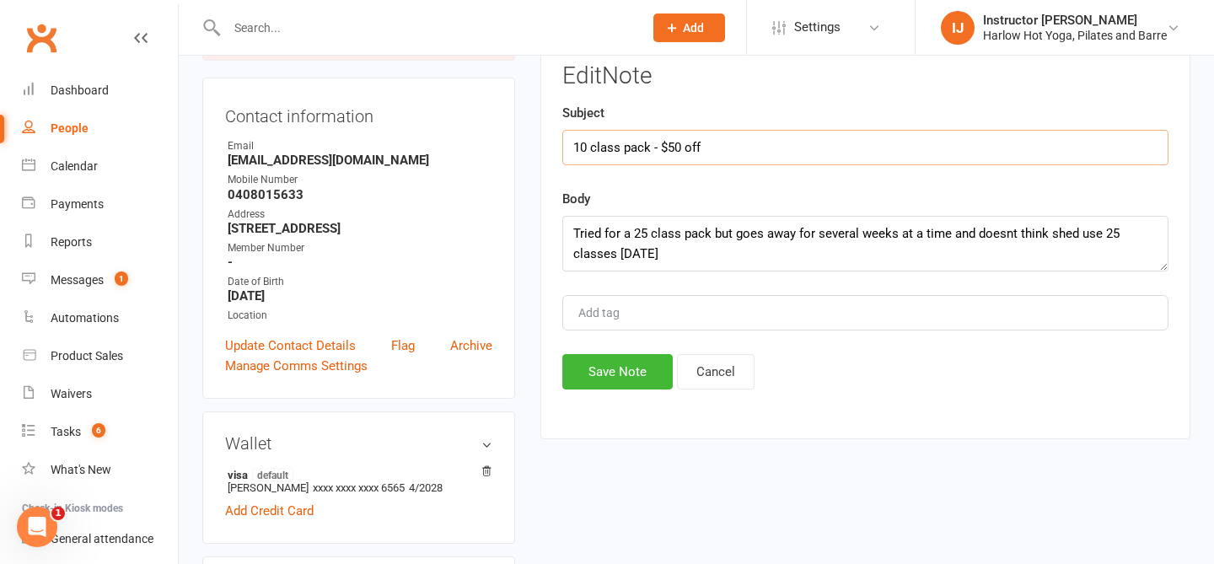
click at [807, 153] on input "10 class pack - $50 off" at bounding box center [865, 147] width 606 height 35
type input "10 class pack - $50 off purhcased"
click at [635, 372] on button "Save Note" at bounding box center [617, 371] width 110 height 35
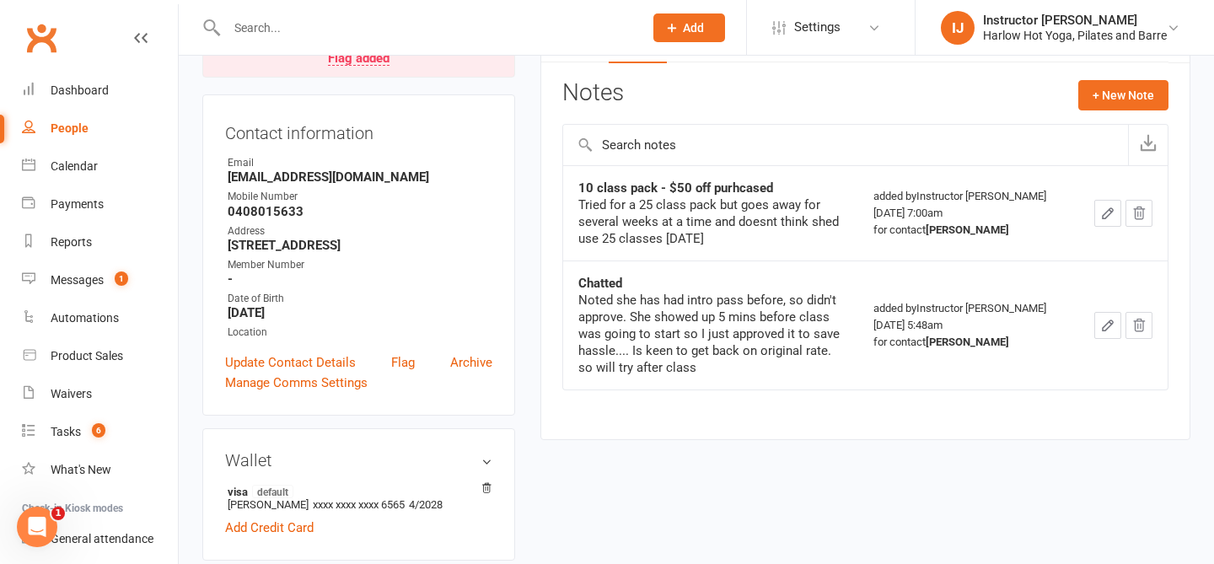
scroll to position [0, 0]
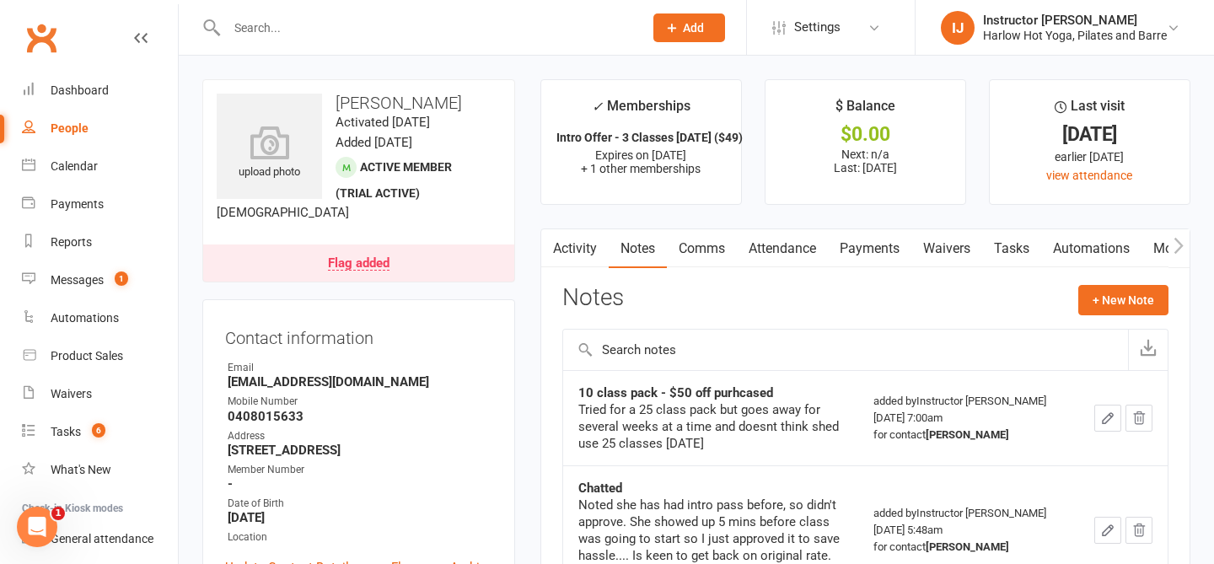
click at [1024, 262] on link "Tasks" at bounding box center [1011, 248] width 59 height 39
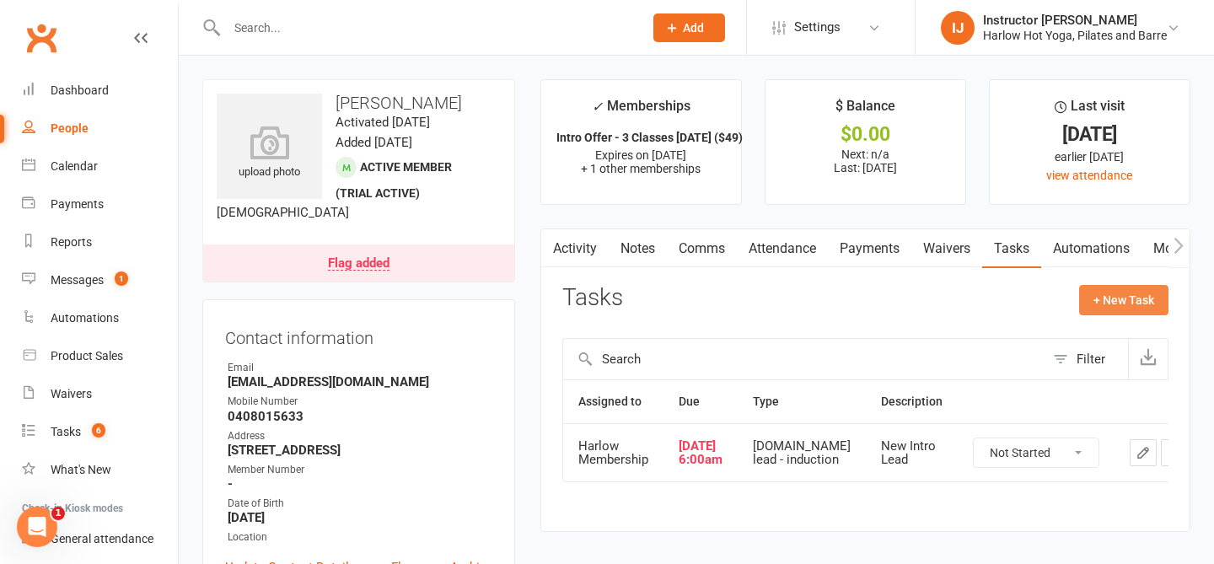
click at [1108, 310] on button "+ New Task" at bounding box center [1123, 300] width 89 height 30
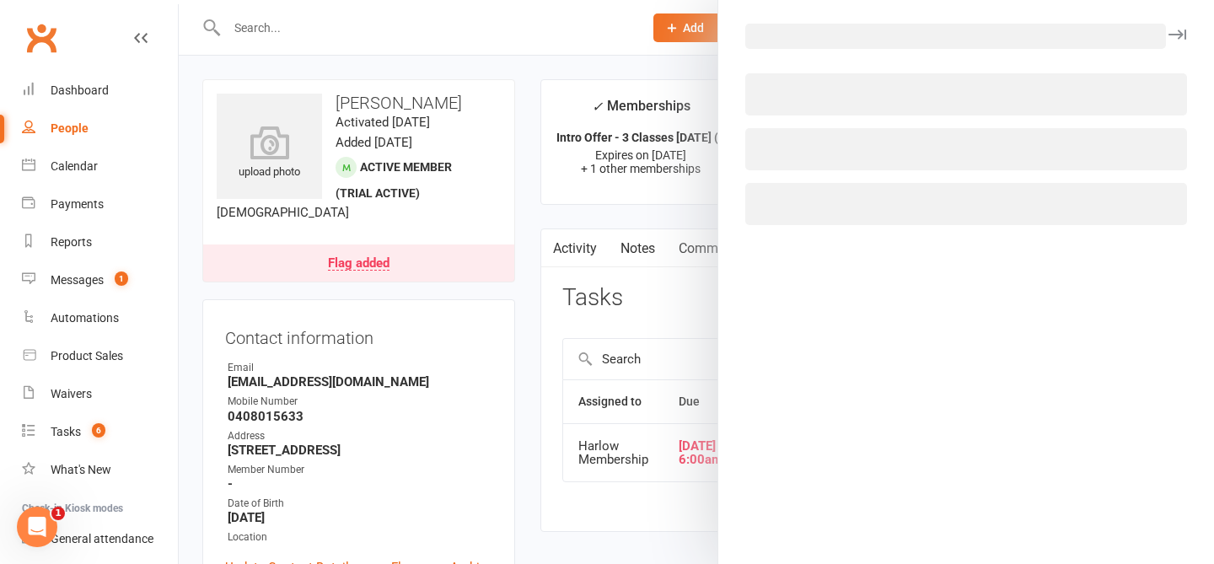
select select "50537"
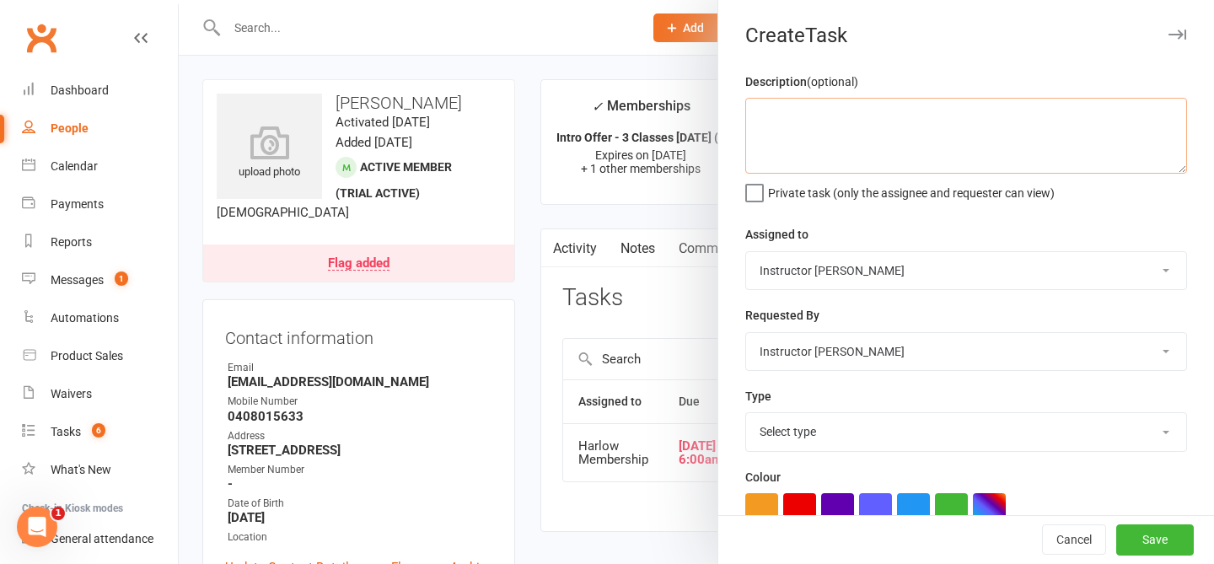
click at [840, 152] on textarea at bounding box center [966, 136] width 442 height 76
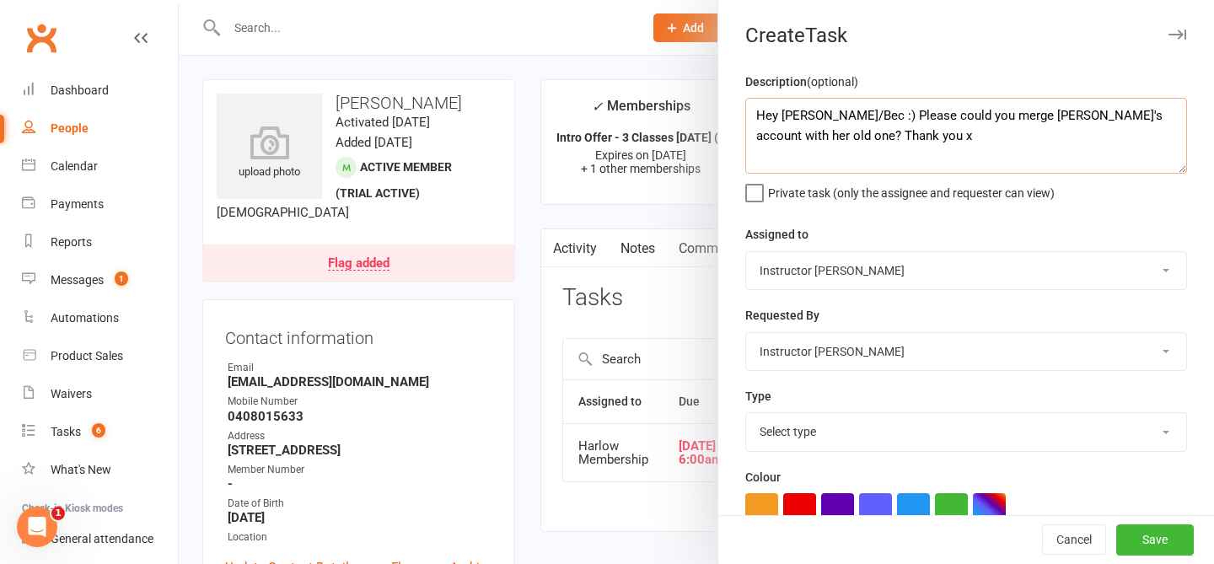
type textarea "Hey [PERSON_NAME]/Bec :) Please could you merge [PERSON_NAME]'s account with he…"
click at [835, 260] on select "Harlow Membership Instructor Cat Instructor [US_STATE] Instructor [PERSON_NAME]…" at bounding box center [966, 270] width 440 height 37
select select "47368"
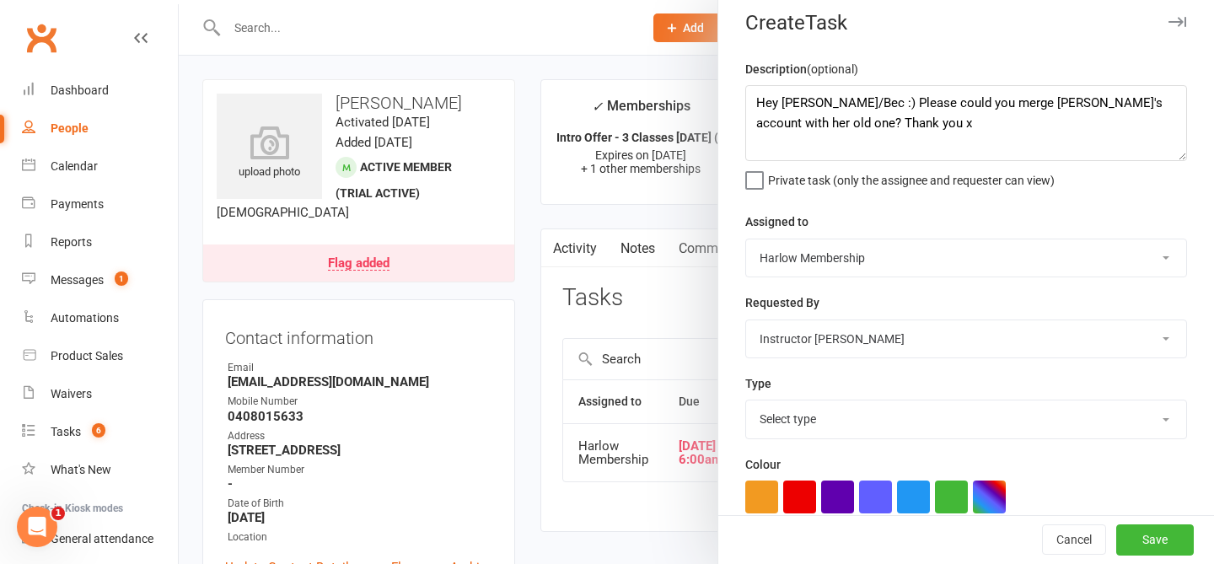
scroll to position [18, 0]
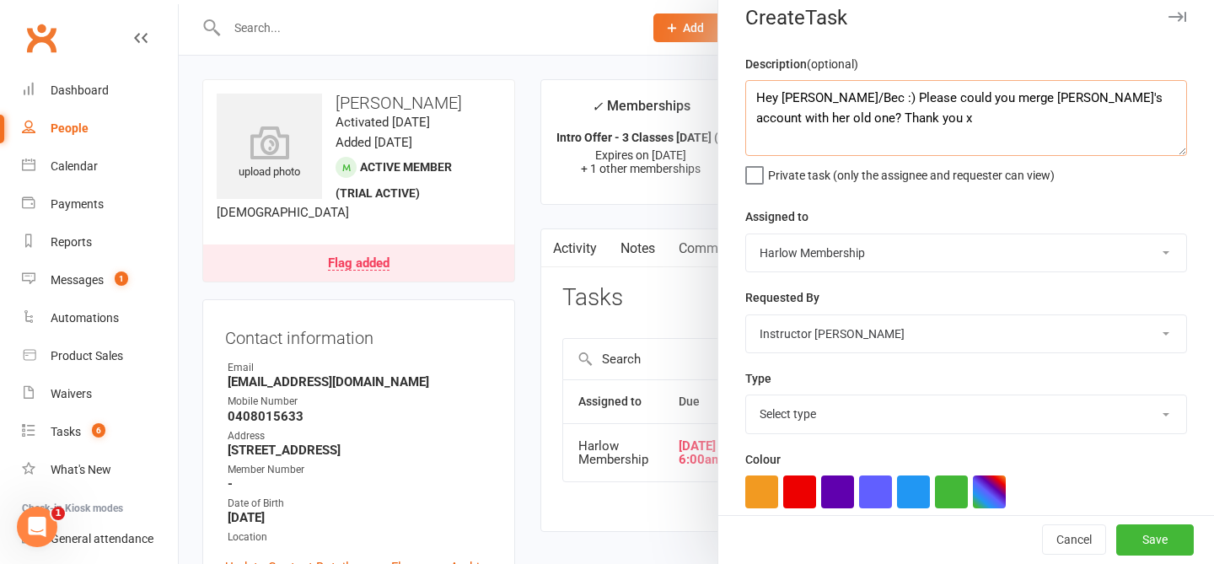
click at [798, 117] on textarea "Hey [PERSON_NAME]/Bec :) Please could you merge [PERSON_NAME]'s account with he…" at bounding box center [966, 118] width 442 height 76
type textarea "Hey [PERSON_NAME]/Bec :) Please could you merge [PERSON_NAME]'s account with he…"
click at [836, 260] on select "Harlow Membership Instructor Cat Instructor [US_STATE] Instructor [PERSON_NAME]…" at bounding box center [966, 252] width 440 height 37
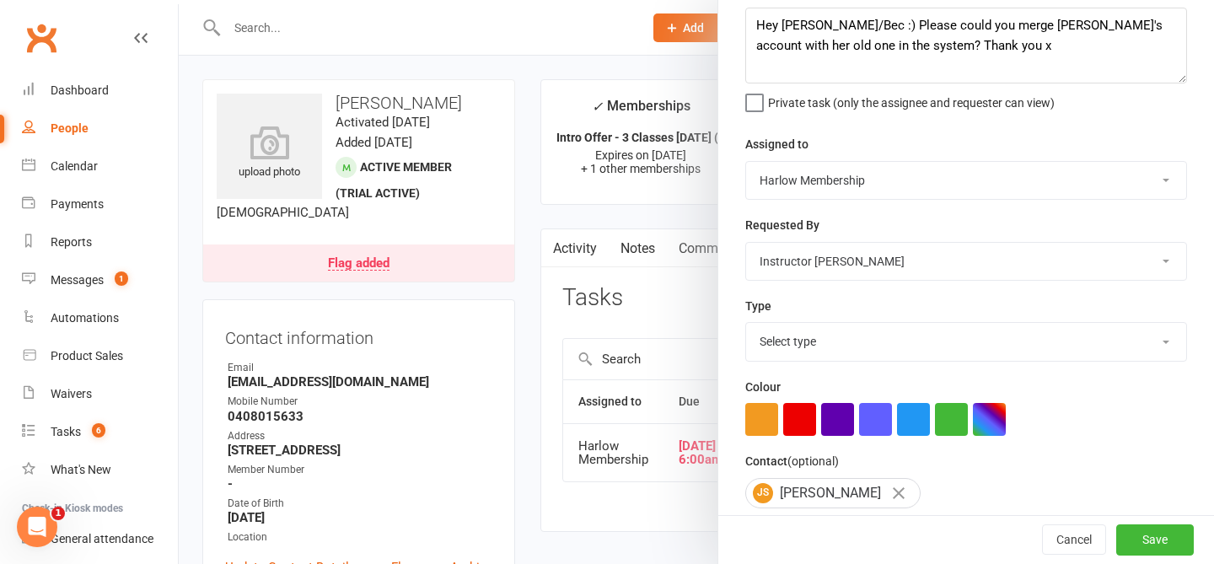
scroll to position [91, 0]
click at [848, 339] on select "Select type [DOMAIN_NAME] lead - induction 1. won membership 2. hot lead - atte…" at bounding box center [966, 340] width 440 height 37
select select "27123"
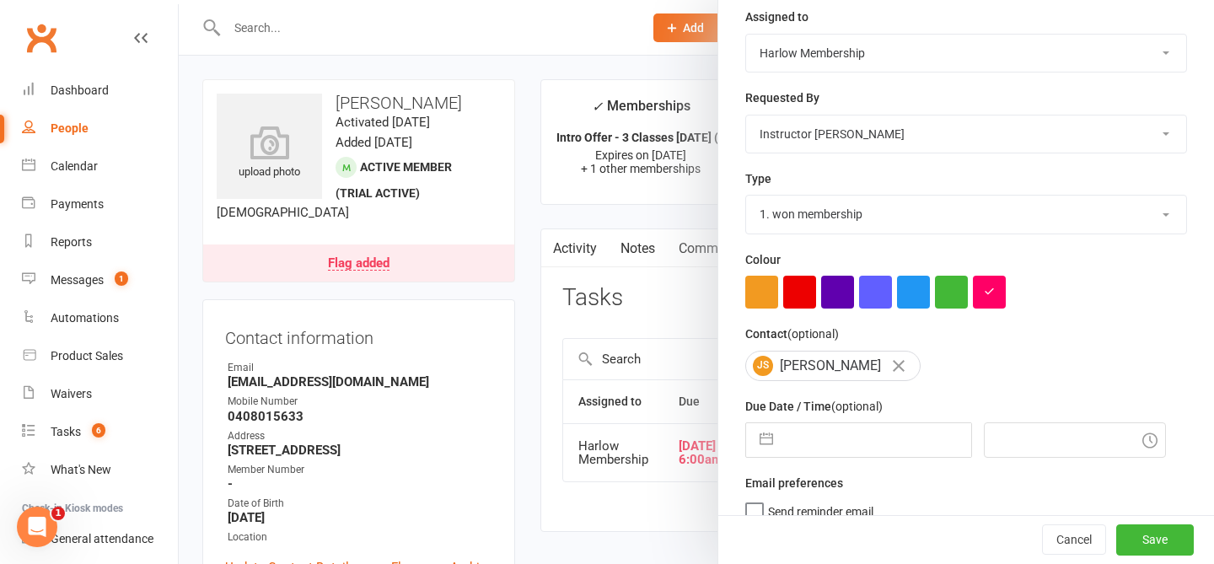
scroll to position [267, 0]
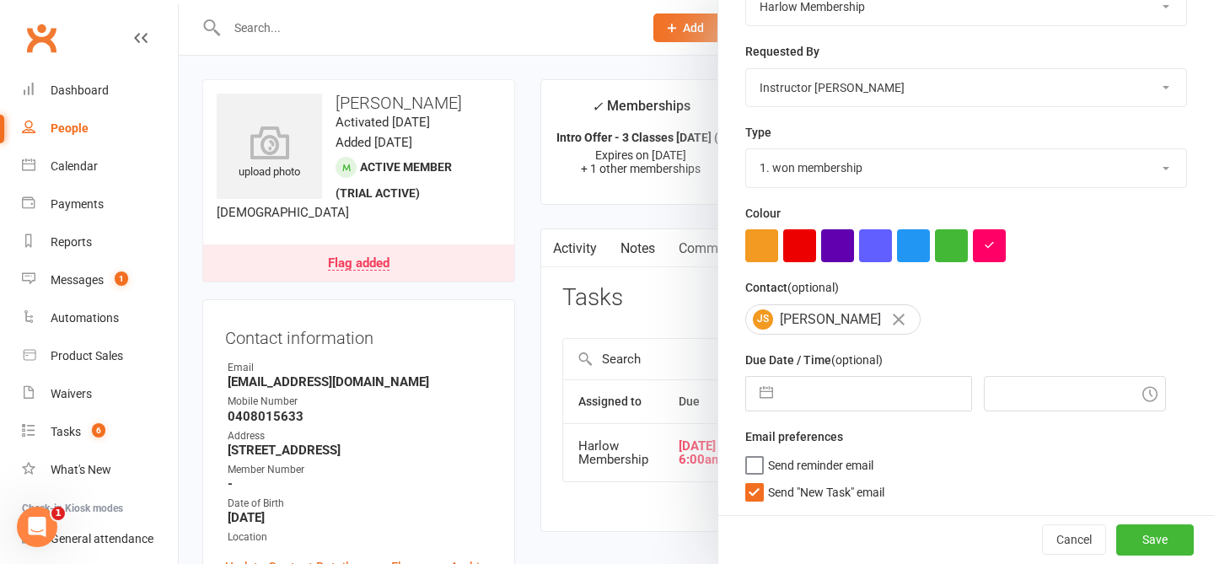
select select "8"
select select "2025"
select select "9"
select select "2025"
select select "10"
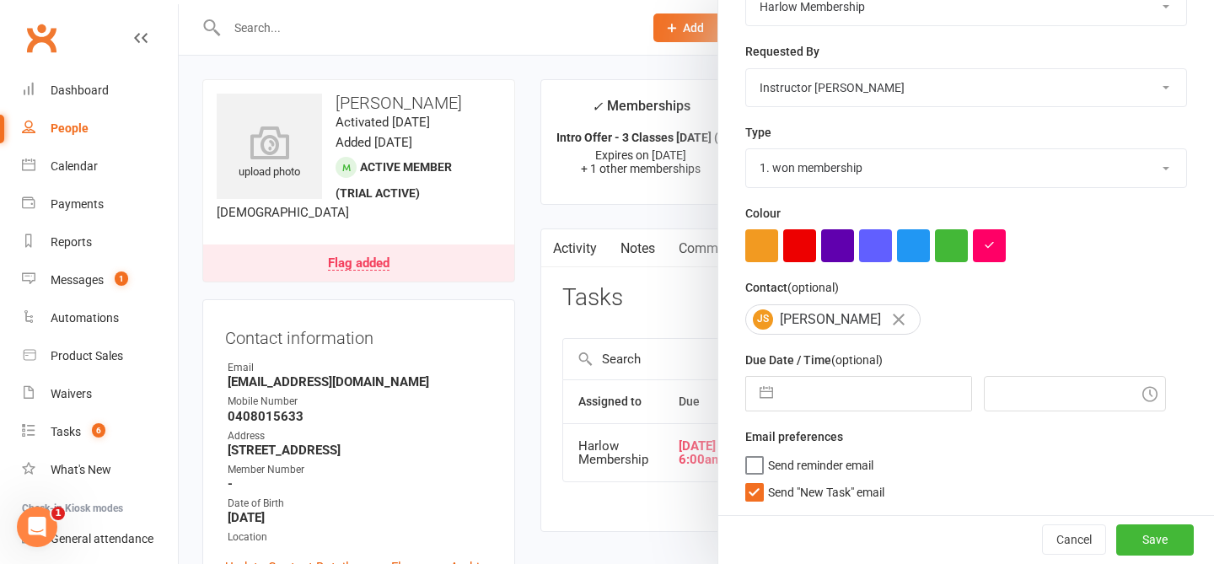
select select "2025"
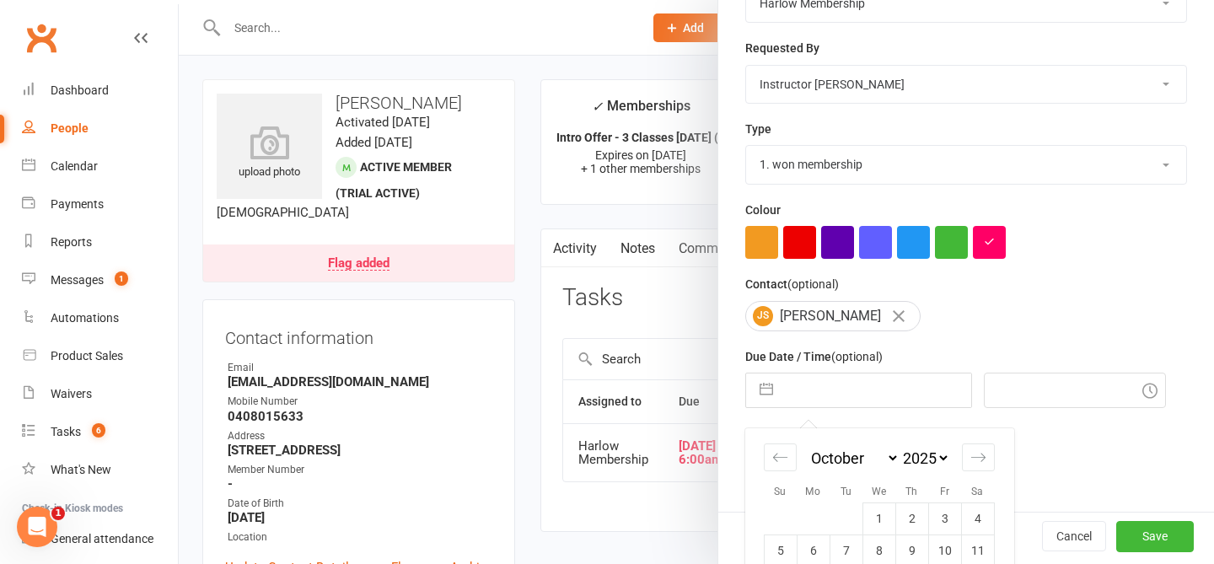
click at [841, 405] on input "text" at bounding box center [876, 390] width 190 height 34
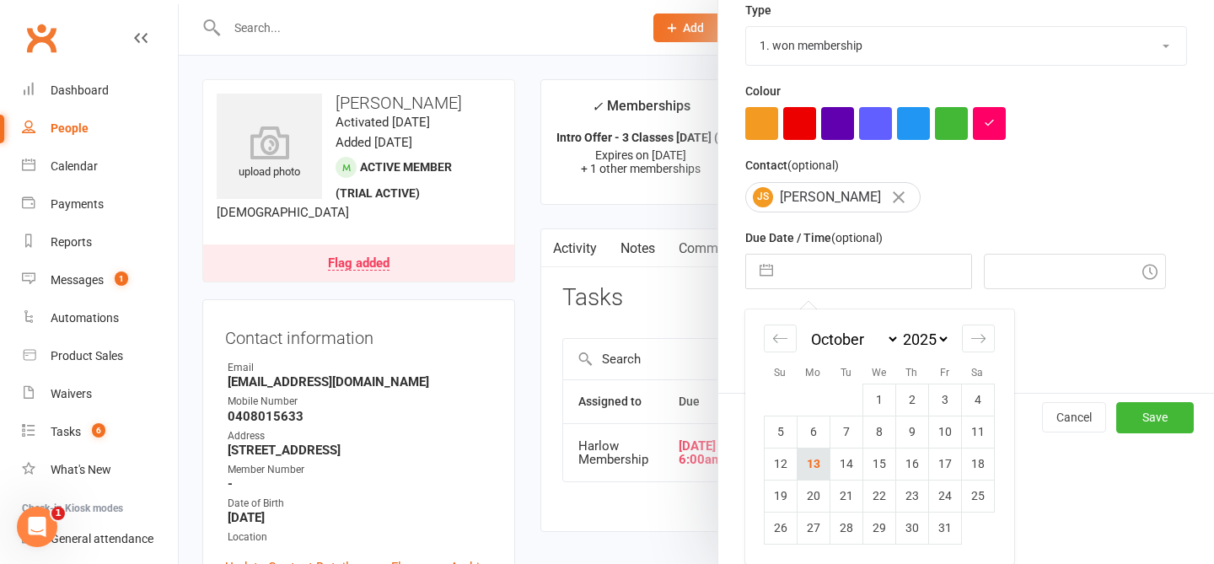
click at [819, 470] on td "13" at bounding box center [812, 463] width 33 height 32
type input "[DATE]"
type input "7:15am"
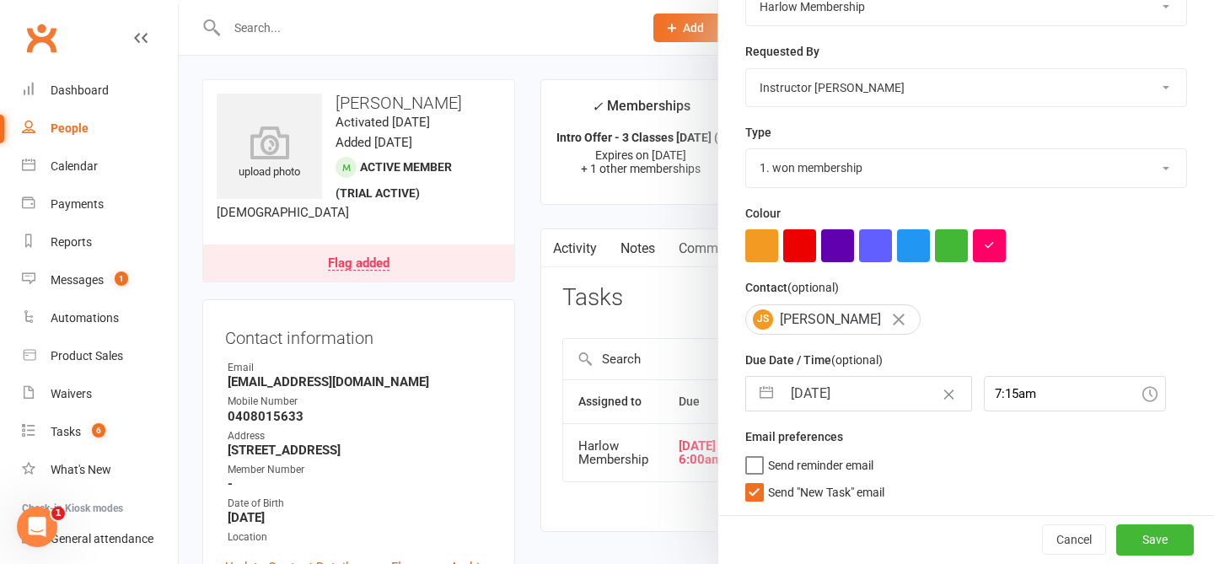
click at [752, 496] on label "Send "New Task" email" at bounding box center [814, 488] width 139 height 17
click at [752, 480] on input "Send "New Task" email" at bounding box center [814, 480] width 139 height 0
click at [1159, 542] on button "Save" at bounding box center [1155, 539] width 78 height 30
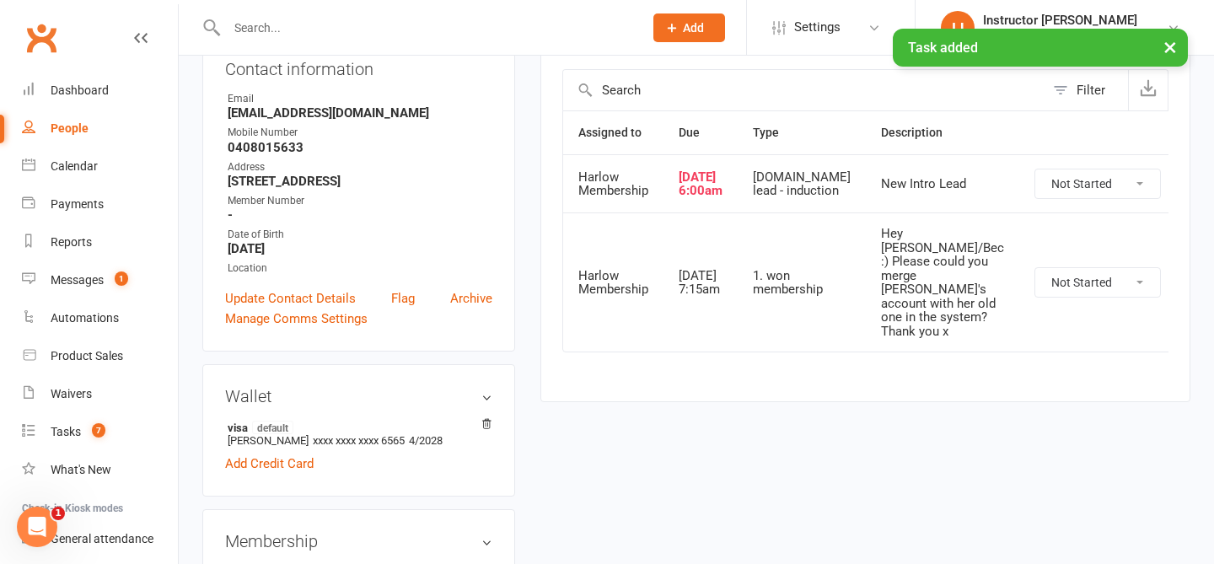
scroll to position [40, 0]
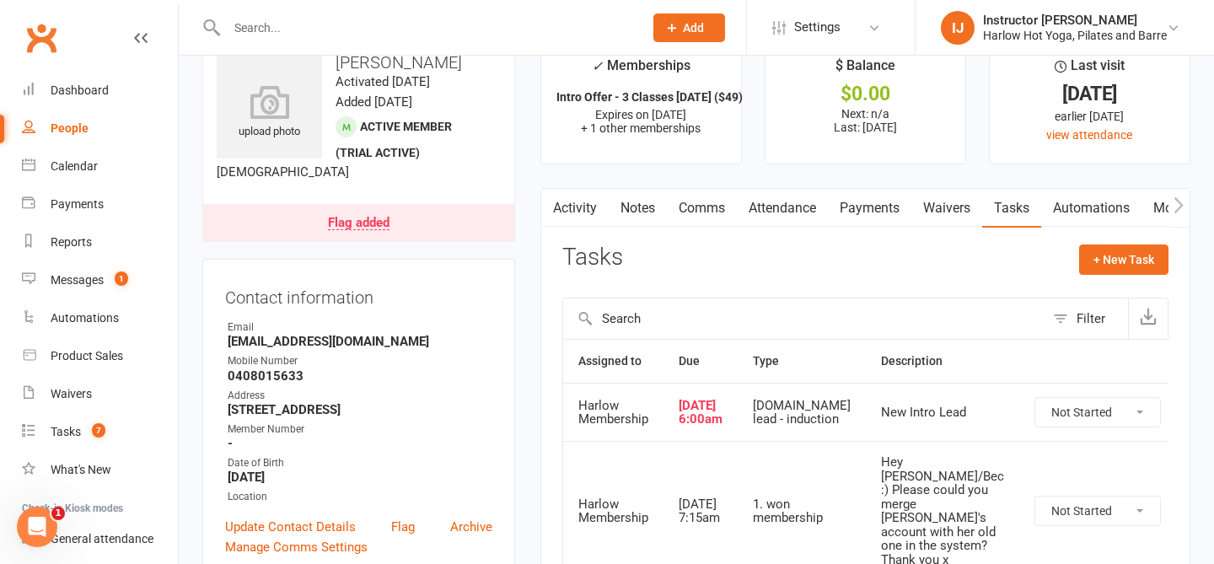
click at [640, 202] on link "Notes" at bounding box center [637, 208] width 58 height 39
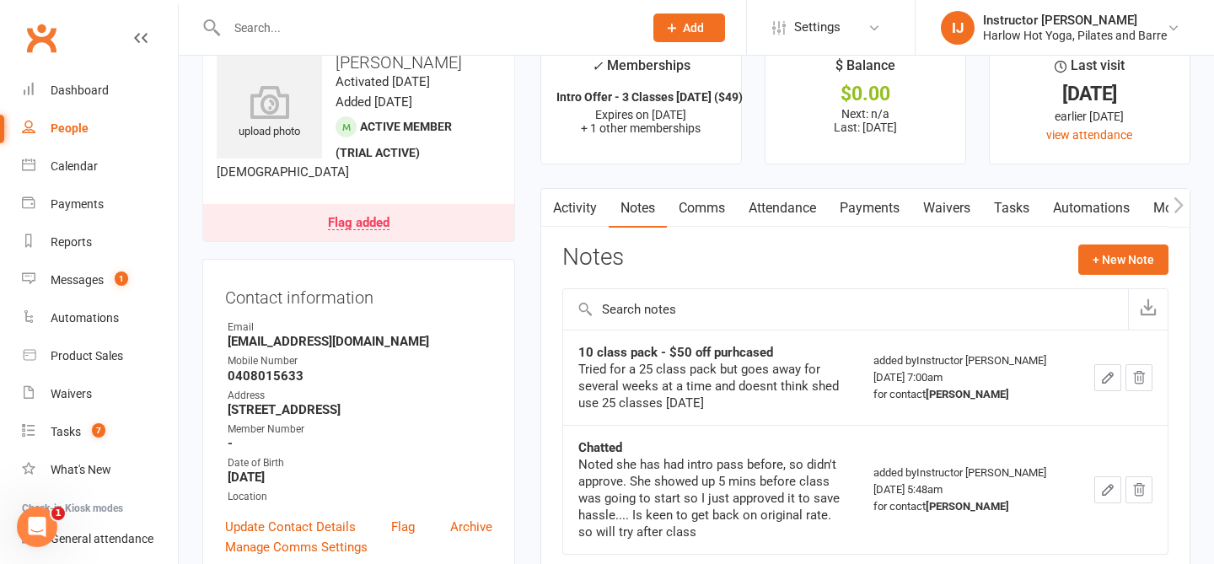
click at [1101, 378] on icon "button" at bounding box center [1107, 377] width 15 height 15
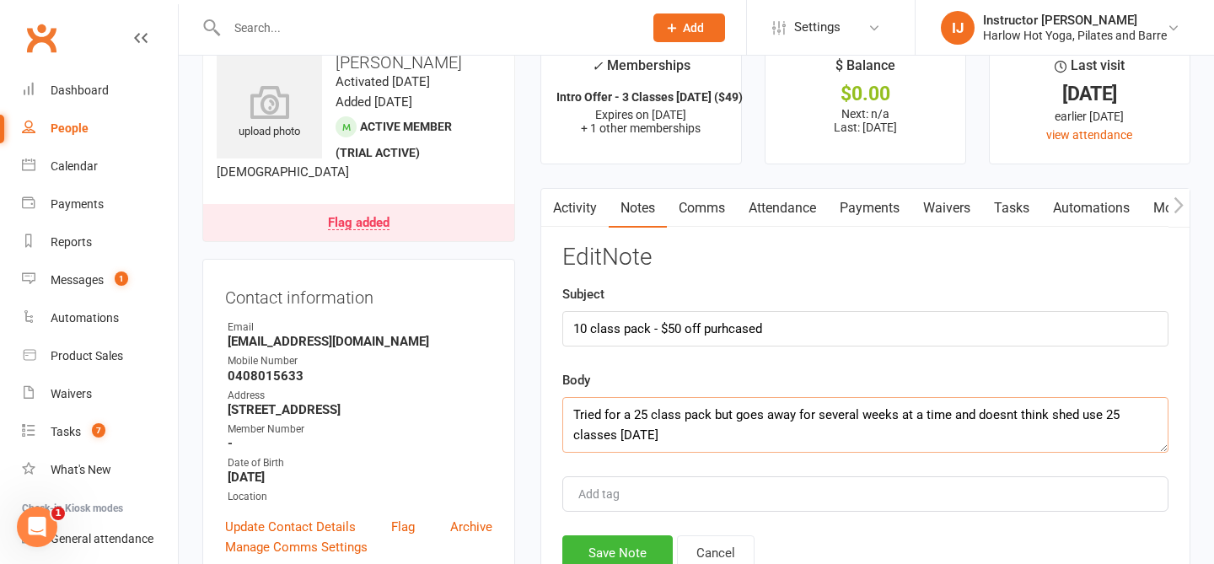
click at [726, 437] on textarea "Tried for a 25 class pack but goes away for several weeks at a time and doesnt …" at bounding box center [865, 425] width 606 height 56
type textarea "Tried for a 25 class pack but goes away for several weeks at a time and doesnt …"
click at [606, 550] on button "Save Note" at bounding box center [617, 552] width 110 height 35
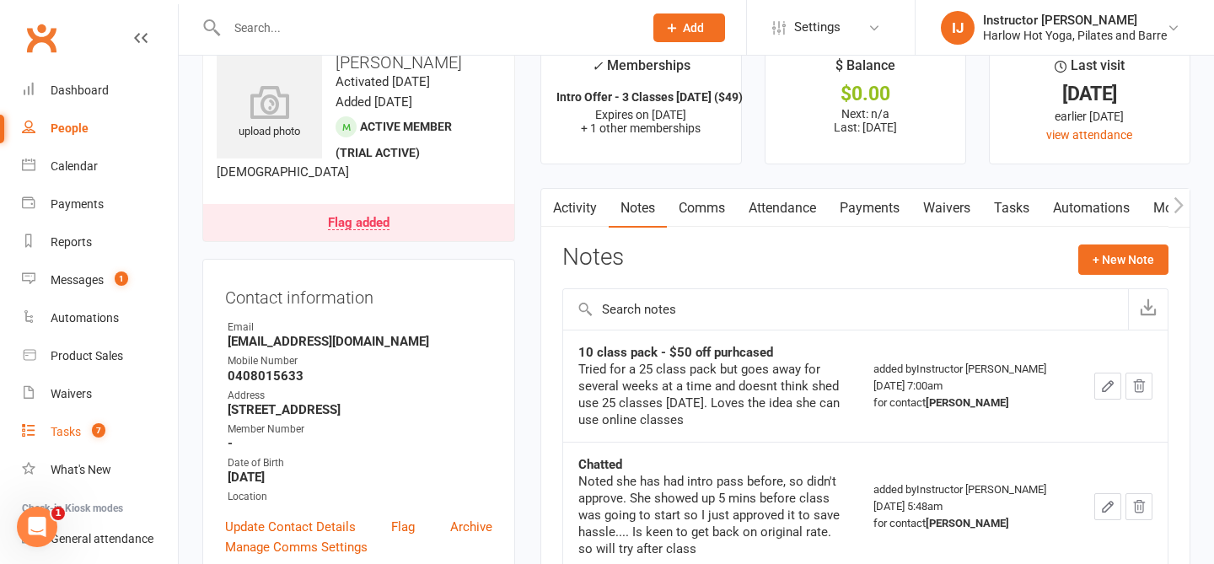
click at [57, 446] on link "Tasks 7" at bounding box center [100, 432] width 156 height 38
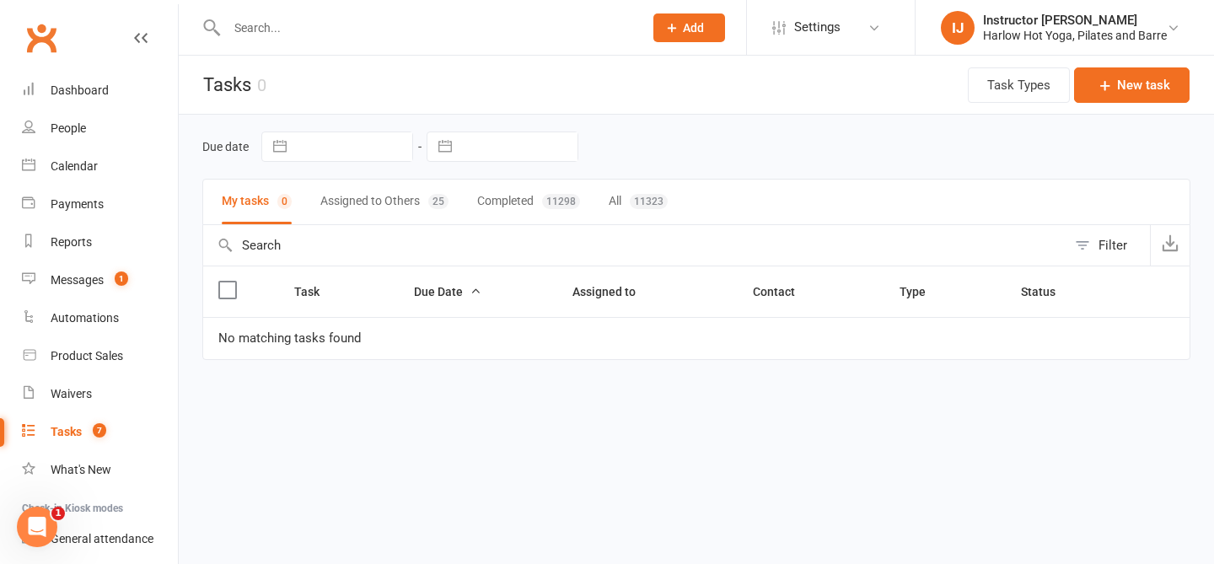
click at [360, 201] on button "Assigned to Others 25" at bounding box center [384, 202] width 128 height 45
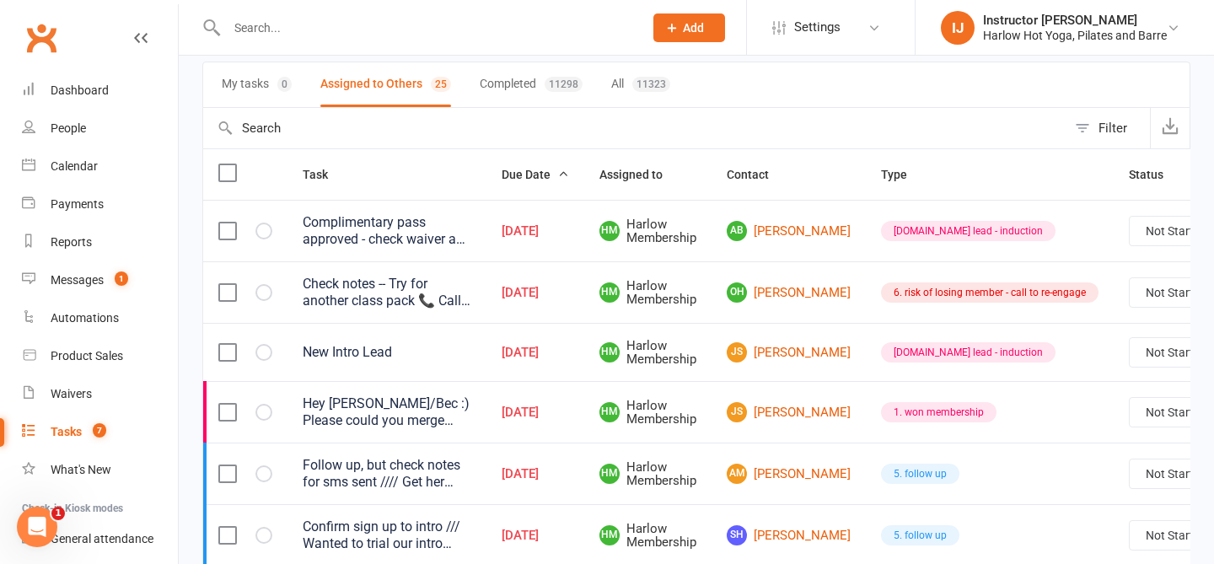
scroll to position [141, 0]
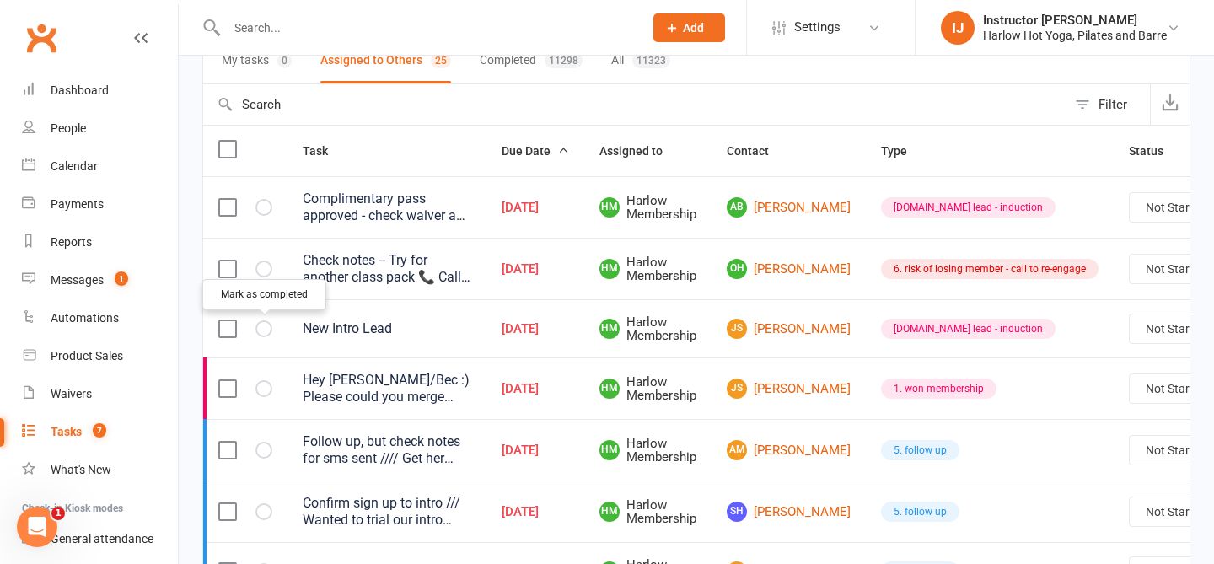
click at [0, 0] on icon "button" at bounding box center [0, 0] width 0 height 0
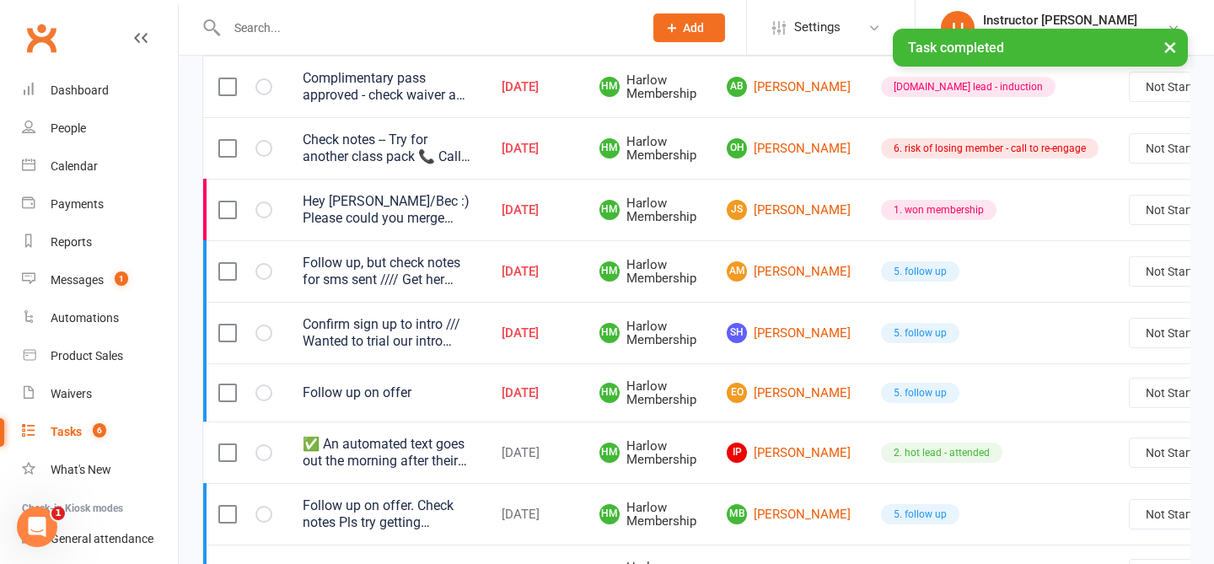
scroll to position [256, 0]
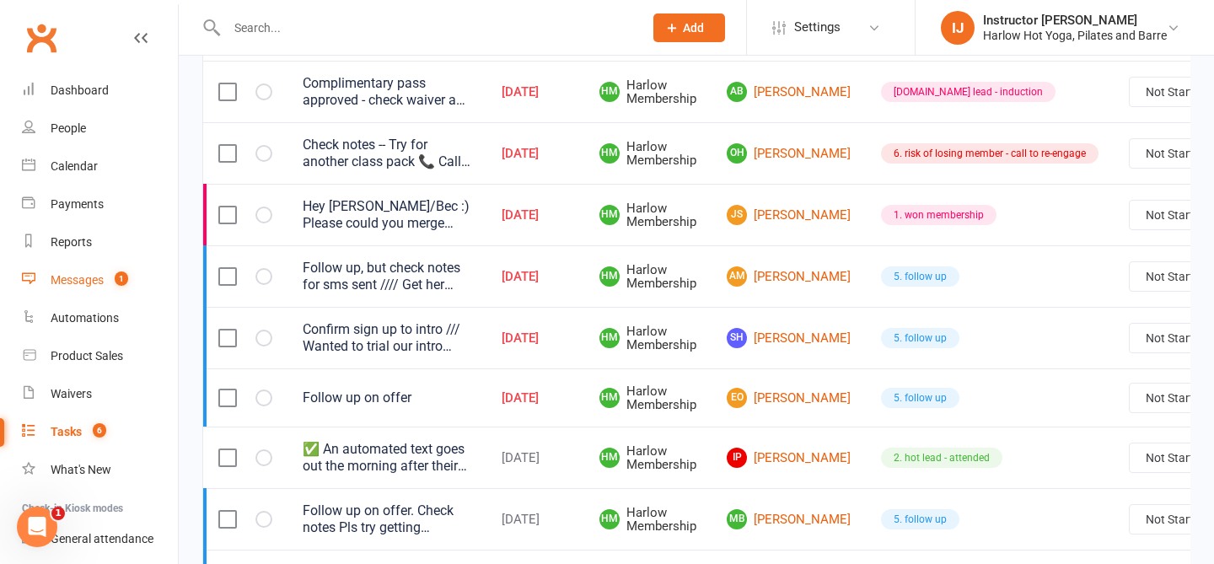
click at [126, 291] on link "Messages 1" at bounding box center [100, 280] width 156 height 38
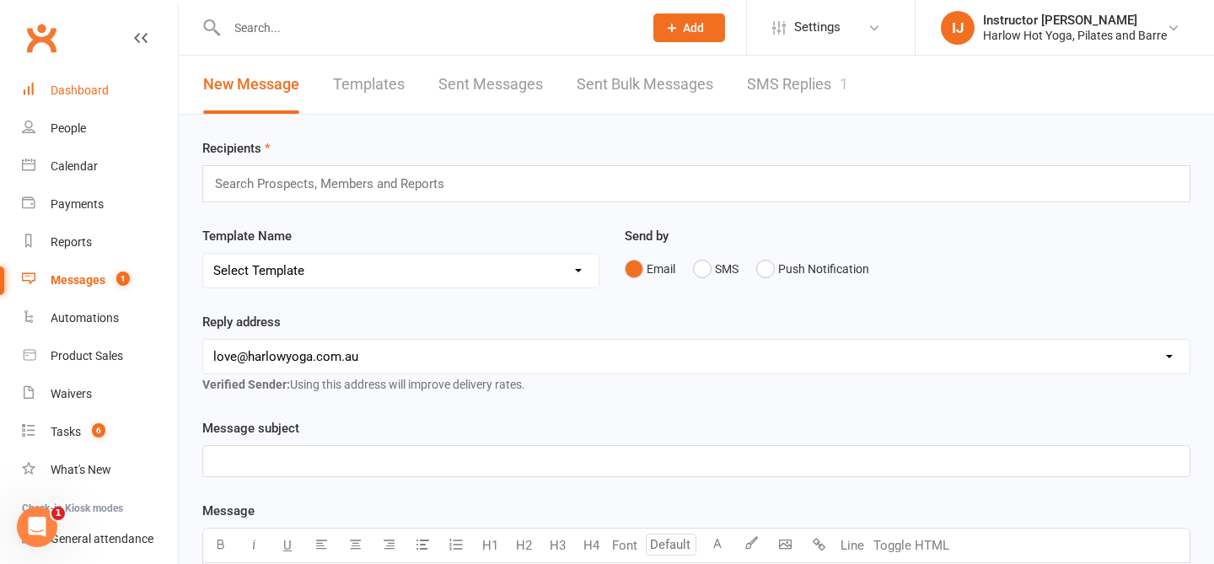
click at [73, 108] on link "Dashboard" at bounding box center [100, 91] width 156 height 38
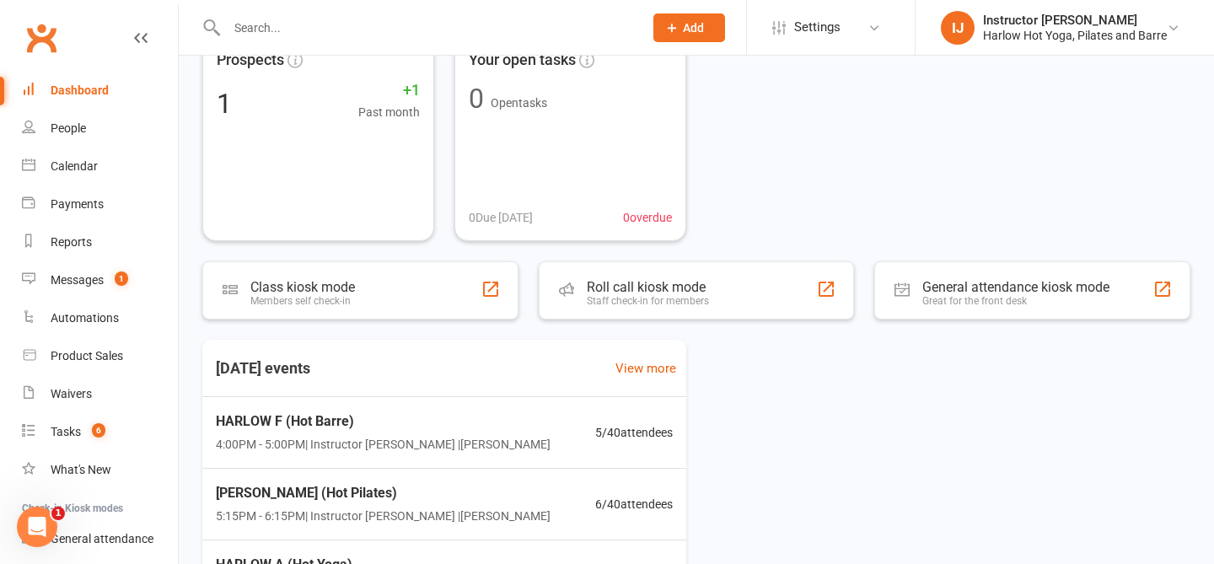
scroll to position [122, 0]
